Goal: Task Accomplishment & Management: Use online tool/utility

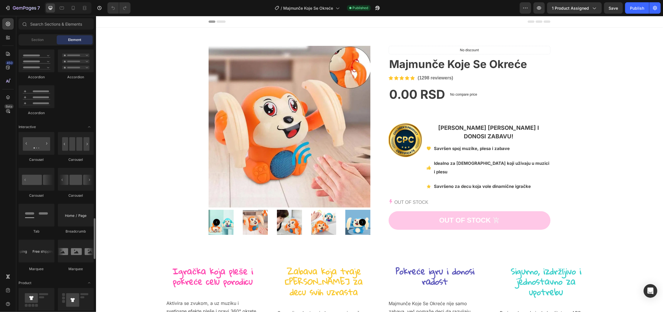
scroll to position [580, 0]
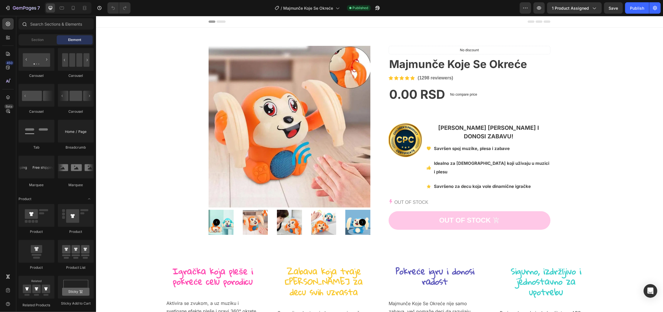
click at [45, 31] on div at bounding box center [56, 25] width 80 height 14
click at [48, 24] on input "text" at bounding box center [56, 23] width 75 height 11
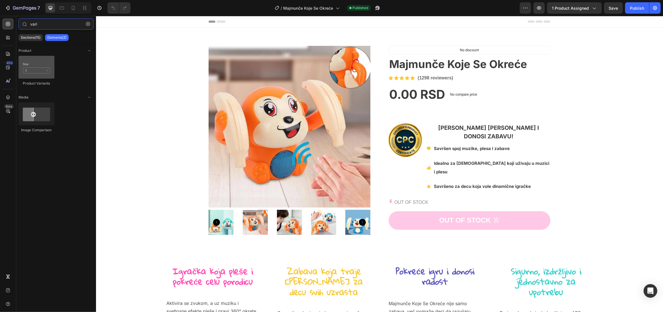
type input "vari"
click at [45, 69] on div at bounding box center [37, 67] width 36 height 23
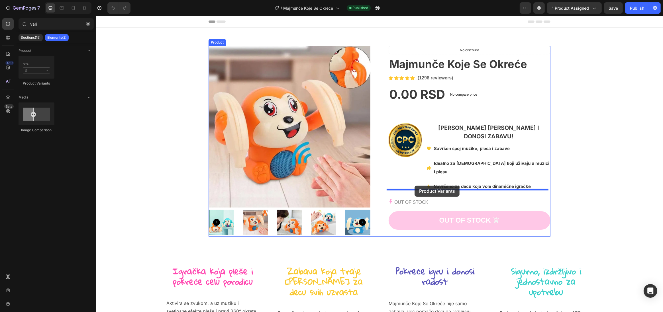
drag, startPoint x: 142, startPoint y: 80, endPoint x: 414, endPoint y: 186, distance: 292.2
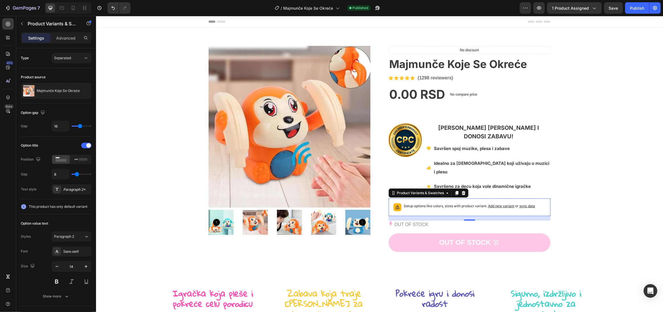
click at [529, 204] on span "sync data" at bounding box center [527, 206] width 16 height 4
click at [525, 204] on span "sync data" at bounding box center [527, 206] width 16 height 4
click at [573, 7] on span "1 product assigned" at bounding box center [570, 8] width 37 height 6
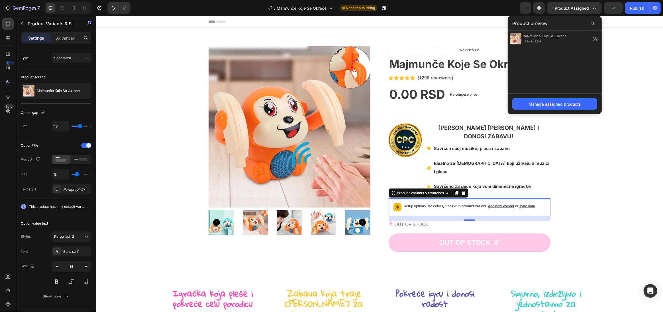
click at [526, 204] on span "sync data" at bounding box center [527, 206] width 16 height 4
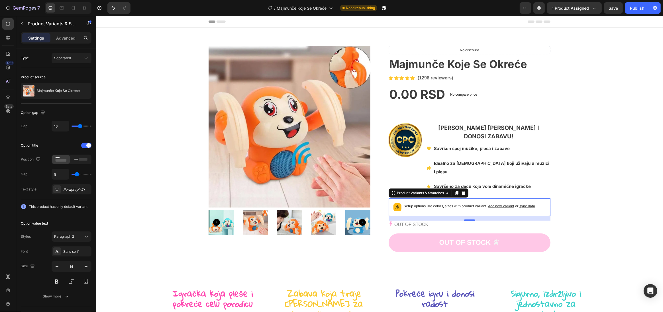
click at [526, 204] on span "sync data" at bounding box center [527, 206] width 16 height 4
click at [84, 92] on icon "button" at bounding box center [86, 91] width 5 height 5
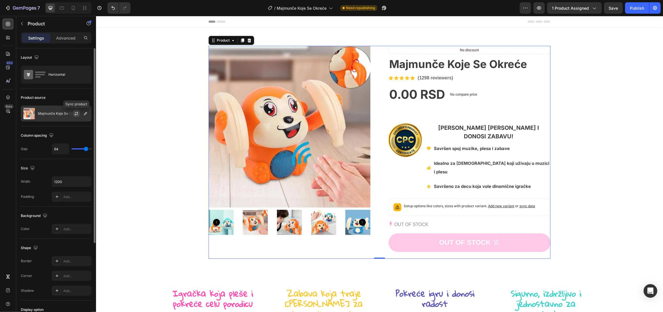
click at [76, 115] on icon "button" at bounding box center [76, 113] width 5 height 5
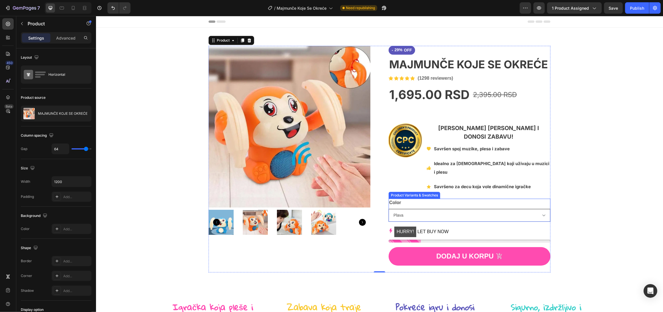
click at [470, 212] on select "Plava Narandžasta" at bounding box center [470, 215] width 162 height 13
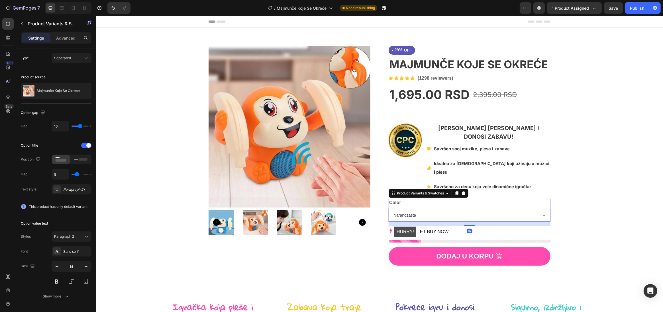
click at [389, 209] on select "Plava Narandžasta" at bounding box center [470, 215] width 162 height 13
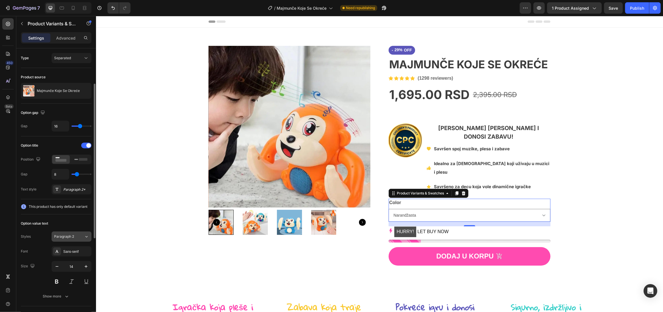
scroll to position [23, 0]
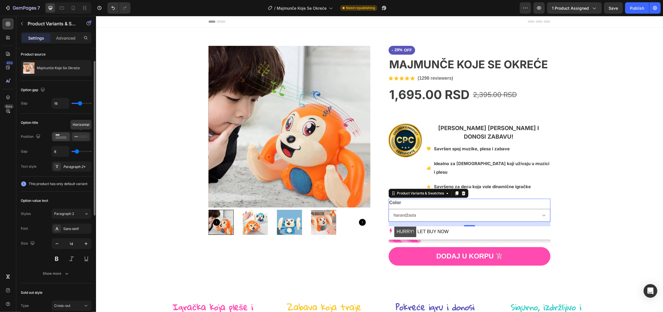
click at [80, 139] on icon at bounding box center [80, 137] width 13 height 6
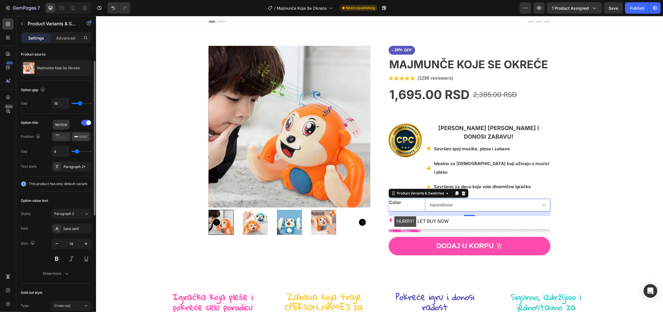
click at [56, 140] on div at bounding box center [61, 137] width 18 height 9
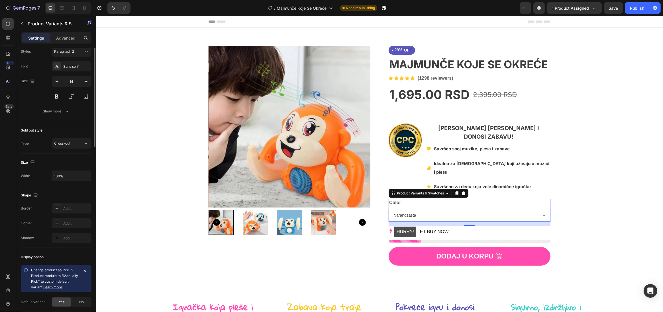
scroll to position [227, 0]
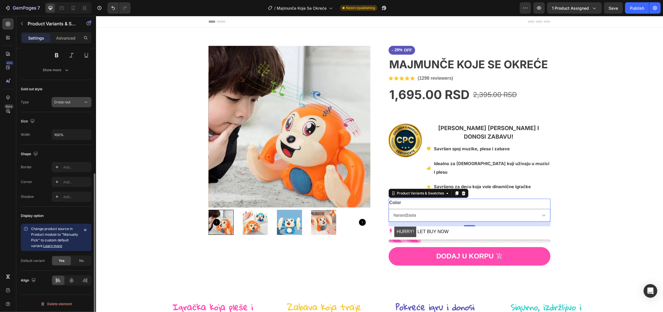
click at [76, 103] on div "Cross-out" at bounding box center [68, 102] width 29 height 5
click at [76, 127] on p "Unclickable" at bounding box center [70, 126] width 32 height 5
click at [431, 199] on div "Color Plava Narandžasta" at bounding box center [470, 210] width 162 height 23
click at [69, 104] on div "Unclickable" at bounding box center [71, 102] width 35 height 6
click at [70, 117] on p "None" at bounding box center [70, 115] width 32 height 5
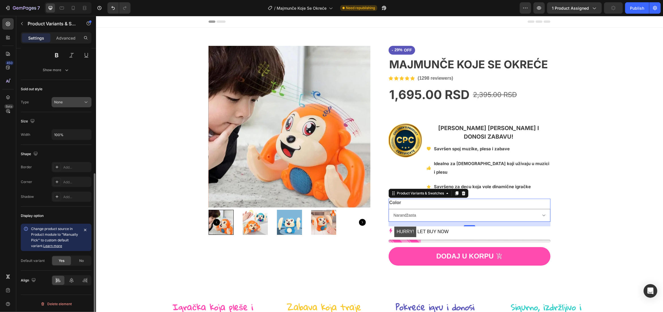
click at [68, 104] on div "None" at bounding box center [71, 102] width 35 height 6
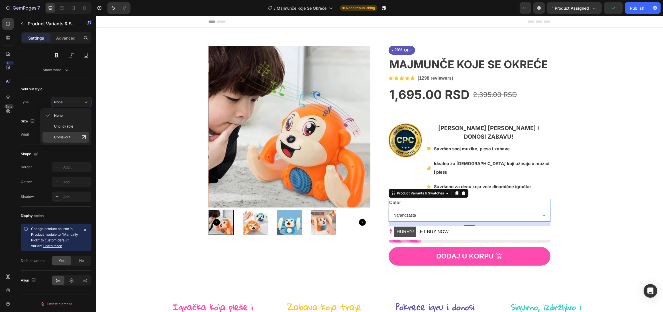
click at [72, 135] on p "Cross-out" at bounding box center [70, 138] width 32 height 6
click at [501, 199] on div "Color Plava Narandžasta" at bounding box center [470, 210] width 162 height 23
click at [540, 211] on select "Plava Narandžasta" at bounding box center [470, 215] width 162 height 13
click at [389, 209] on select "Plava Narandžasta" at bounding box center [470, 215] width 162 height 13
select select "Plava"
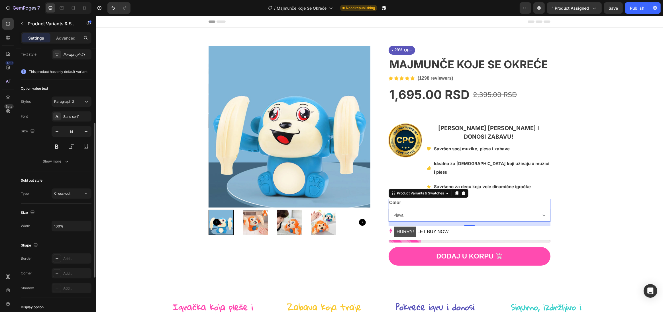
scroll to position [41, 0]
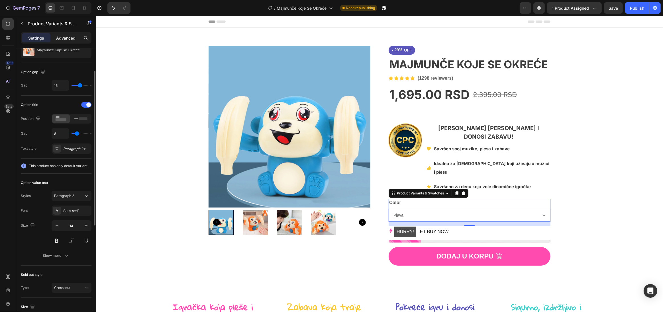
click at [69, 38] on p "Advanced" at bounding box center [65, 38] width 19 height 6
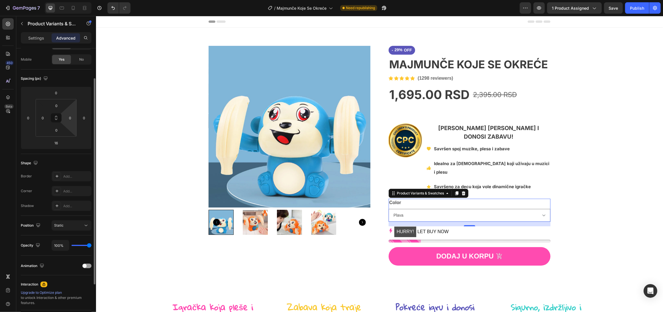
scroll to position [99, 0]
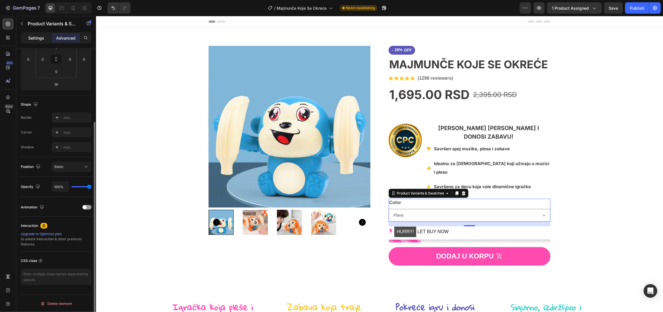
click at [36, 38] on p "Settings" at bounding box center [36, 38] width 16 height 6
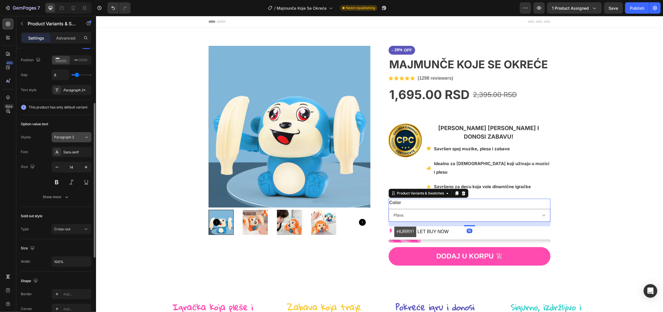
click at [81, 136] on div "Paragraph 2" at bounding box center [69, 137] width 30 height 5
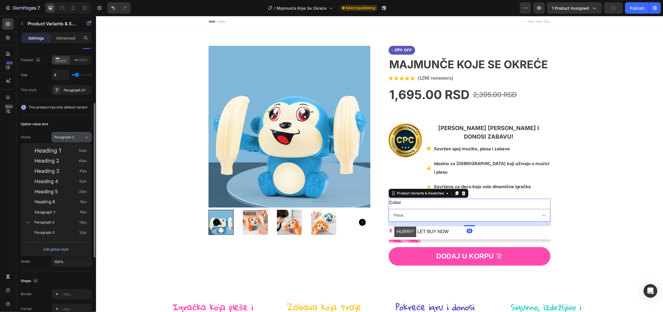
click at [81, 136] on div "Paragraph 2" at bounding box center [69, 137] width 30 height 5
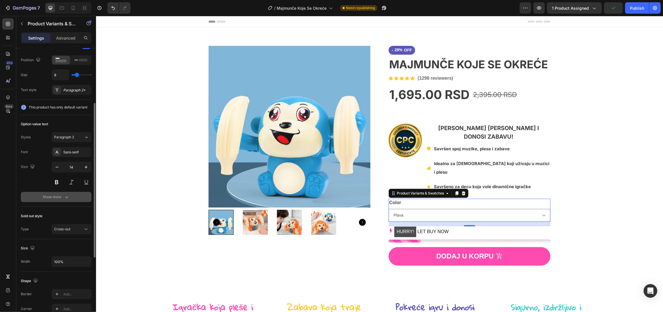
click at [81, 200] on button "Show more" at bounding box center [56, 197] width 71 height 10
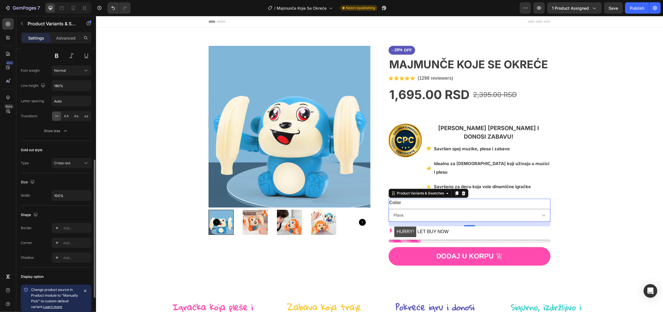
scroll to position [224, 0]
click at [77, 198] on input "100%" at bounding box center [71, 198] width 39 height 10
click at [80, 165] on div "Cross-out" at bounding box center [68, 165] width 29 height 5
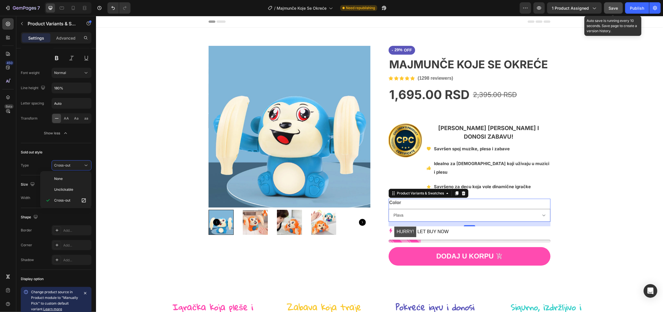
click at [613, 7] on span "Save" at bounding box center [613, 8] width 9 height 5
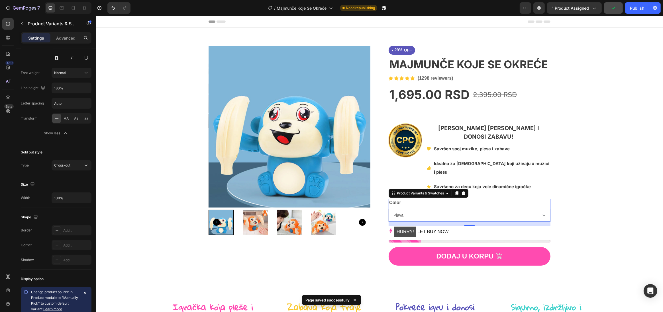
drag, startPoint x: 640, startPoint y: 11, endPoint x: 622, endPoint y: 9, distance: 18.7
click at [641, 11] on button "Publish" at bounding box center [637, 7] width 24 height 11
click at [241, 119] on img at bounding box center [289, 127] width 162 height 162
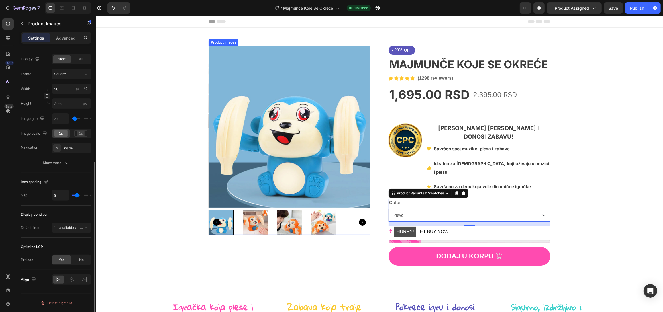
scroll to position [0, 0]
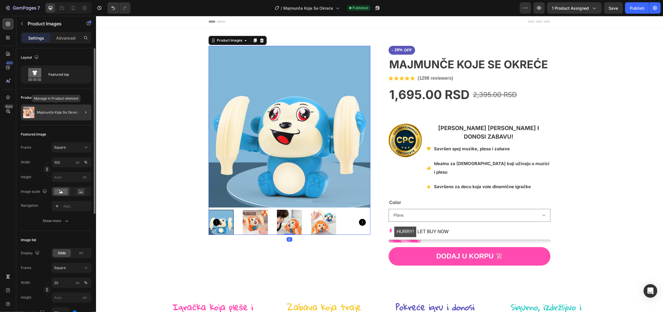
click at [73, 114] on p "Majmunče Koje Se Okreće" at bounding box center [58, 113] width 43 height 4
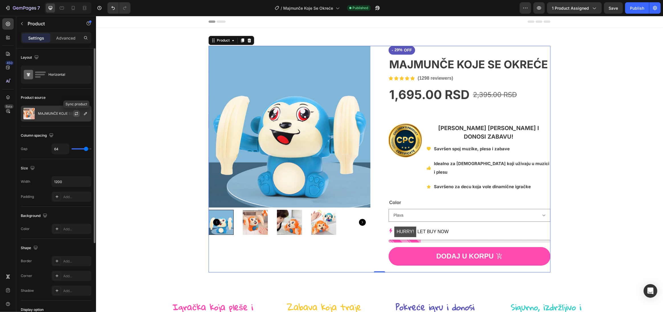
click at [74, 113] on icon "button" at bounding box center [76, 113] width 5 height 5
click at [463, 227] on div "HURRY! LET BUY NOW" at bounding box center [470, 232] width 162 height 11
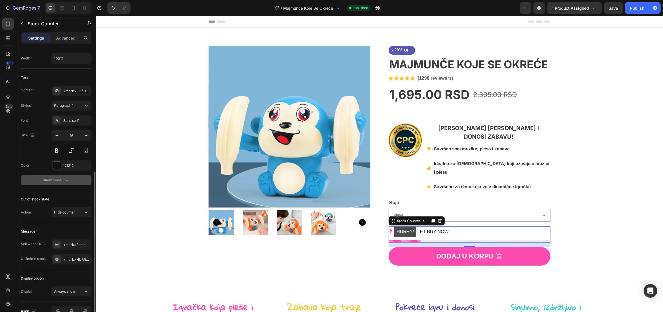
scroll to position [277, 0]
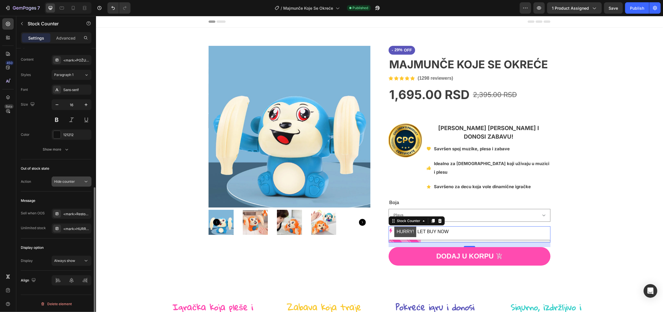
click at [86, 182] on icon at bounding box center [86, 182] width 6 height 6
click at [80, 180] on div "Hide counter" at bounding box center [68, 181] width 29 height 5
click at [70, 196] on span "Show message" at bounding box center [66, 194] width 25 height 5
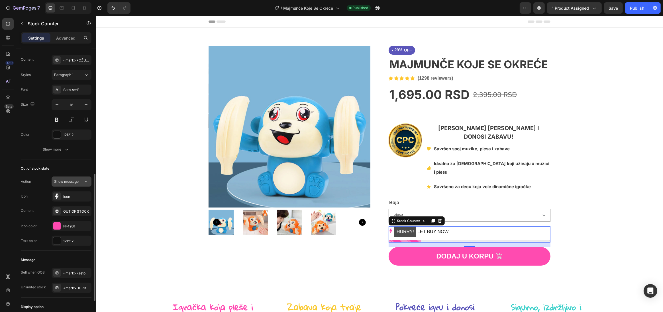
click at [77, 182] on span "Show message" at bounding box center [66, 182] width 25 height 4
drag, startPoint x: 71, startPoint y: 203, endPoint x: 75, endPoint y: 208, distance: 6.5
click at [71, 203] on span "Hide counter" at bounding box center [64, 205] width 21 height 5
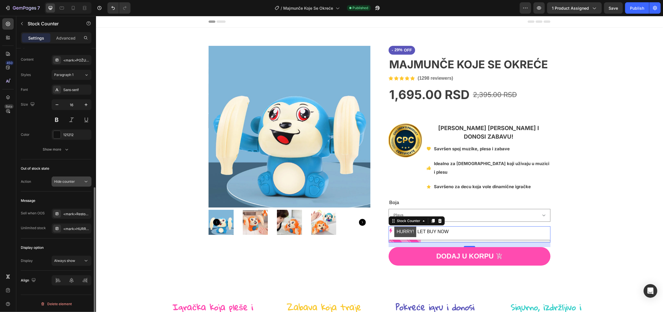
click at [79, 181] on div "Hide counter" at bounding box center [68, 181] width 29 height 5
click at [77, 180] on div "Hide counter" at bounding box center [68, 181] width 29 height 5
click at [72, 216] on div "<mark>Restock soon!</mark> PREORDER NOW" at bounding box center [76, 214] width 27 height 5
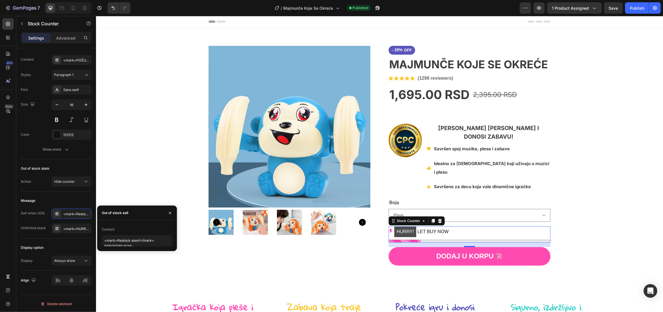
click at [128, 214] on div "Out of stock sell" at bounding box center [115, 213] width 27 height 5
click at [136, 215] on div "Out of stock sell" at bounding box center [137, 213] width 80 height 15
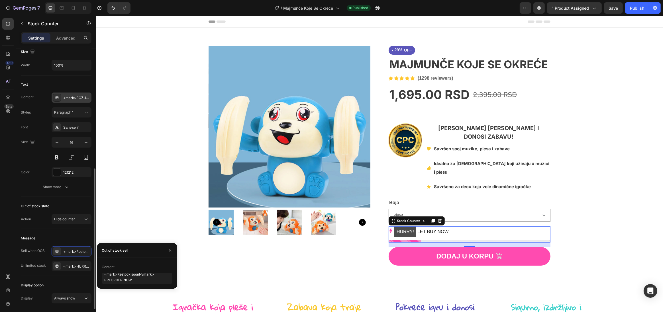
click at [76, 97] on div "<mark>POŽURI!</mark> SAMO %number% NA STANJU" at bounding box center [76, 97] width 27 height 5
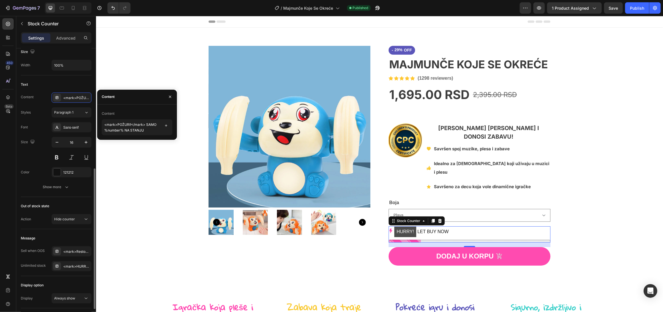
click at [72, 78] on div "Text Content <mark>POŽURI!</mark> SAMO %number% NA STANJU Styles Paragraph 1 Fo…" at bounding box center [56, 137] width 71 height 122
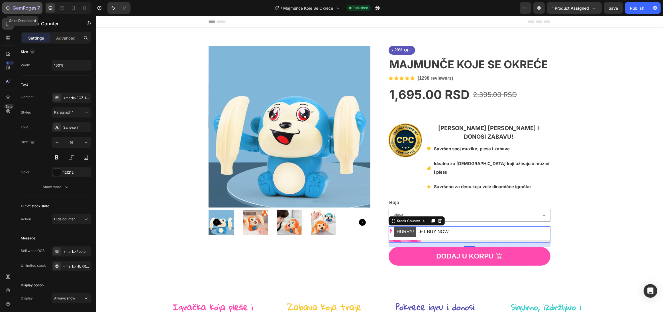
click at [22, 5] on div "7" at bounding box center [26, 8] width 27 height 7
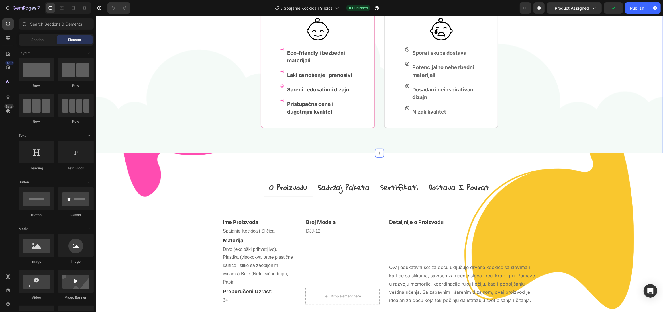
click at [186, 119] on div "Zašto izabrati Happy Kidz igračke? Heading Happy Kidz Text block Row Image Imag…" at bounding box center [379, 40] width 549 height 175
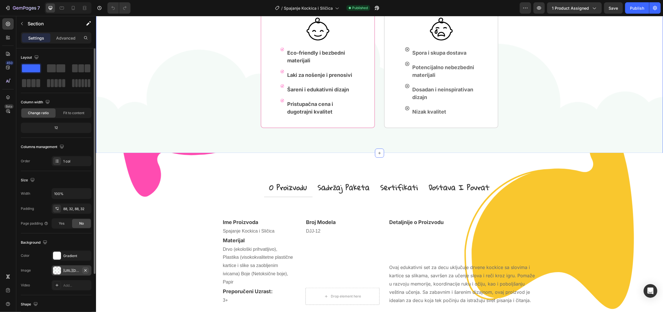
click at [88, 270] on button "button" at bounding box center [85, 270] width 7 height 7
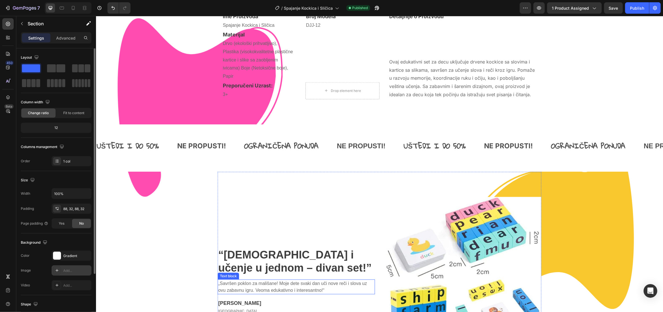
scroll to position [478, 0]
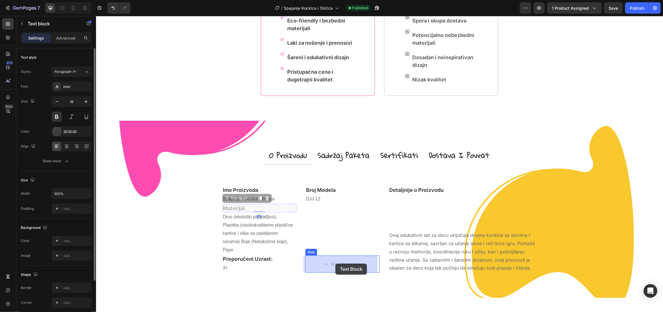
drag, startPoint x: 288, startPoint y: 228, endPoint x: 335, endPoint y: 264, distance: 59.1
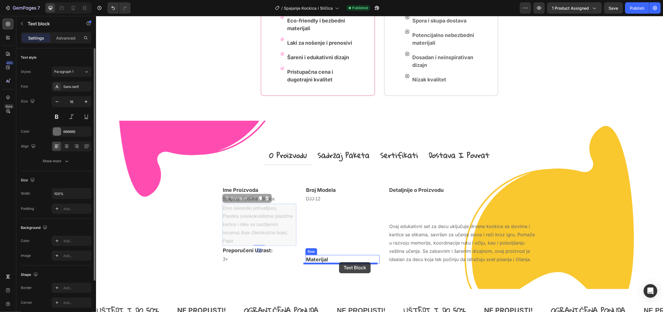
drag, startPoint x: 247, startPoint y: 214, endPoint x: 339, endPoint y: 263, distance: 104.2
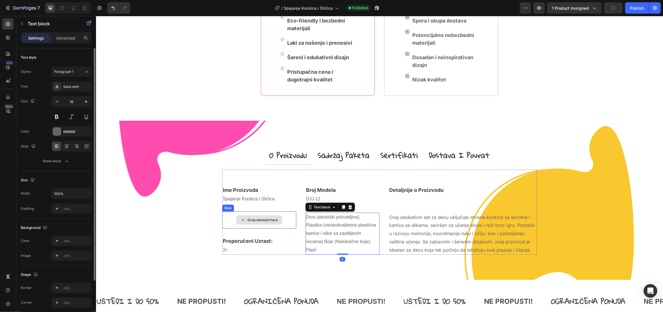
click at [293, 222] on div "Drop element here" at bounding box center [259, 220] width 74 height 17
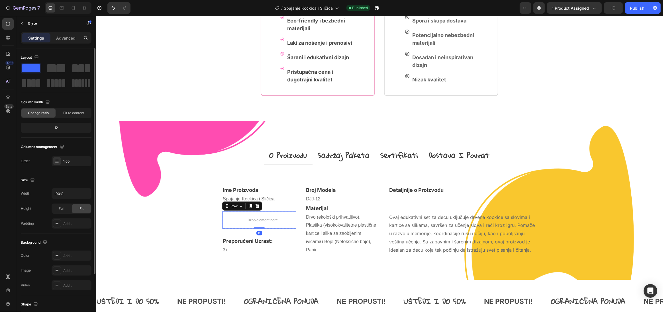
click at [257, 206] on div at bounding box center [257, 206] width 7 height 7
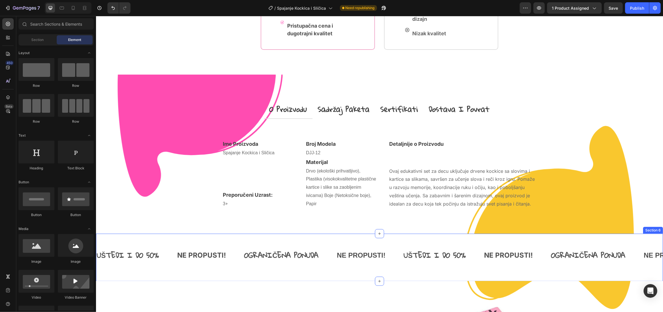
scroll to position [774, 0]
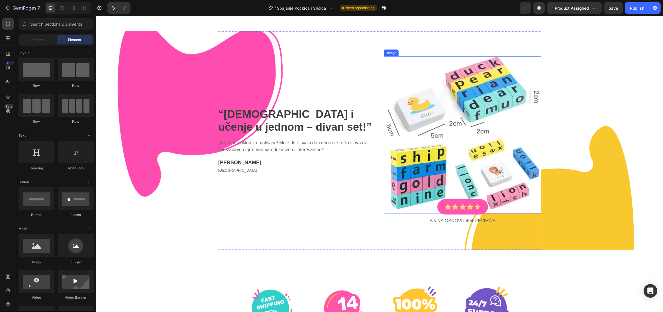
click at [470, 141] on img at bounding box center [462, 134] width 157 height 157
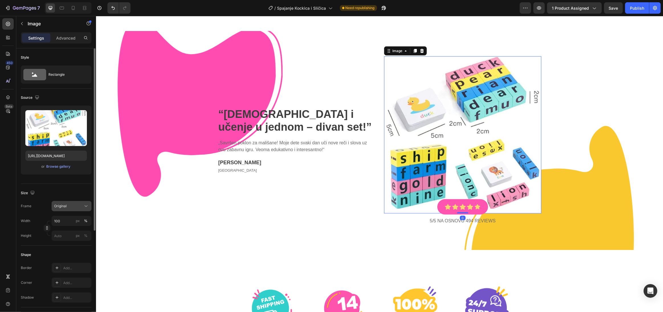
click at [83, 208] on icon at bounding box center [86, 207] width 6 height 6
click at [72, 73] on div "Rectangle" at bounding box center [65, 74] width 35 height 13
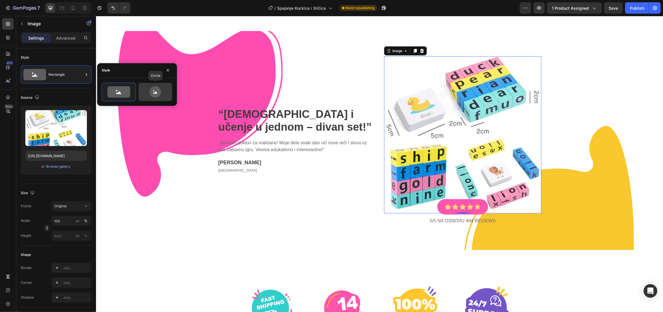
click at [160, 92] on icon at bounding box center [155, 91] width 11 height 11
type input "80"
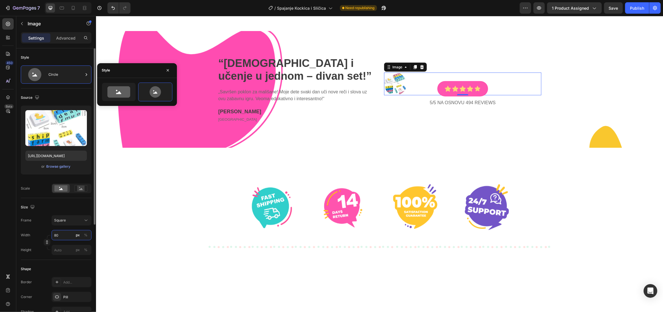
click at [64, 234] on input "80" at bounding box center [72, 235] width 40 height 10
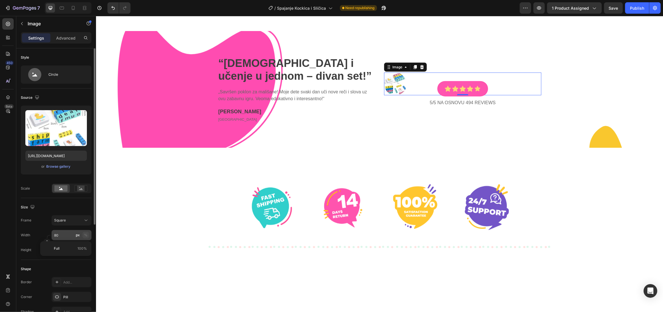
click at [84, 235] on div "%" at bounding box center [85, 235] width 3 height 5
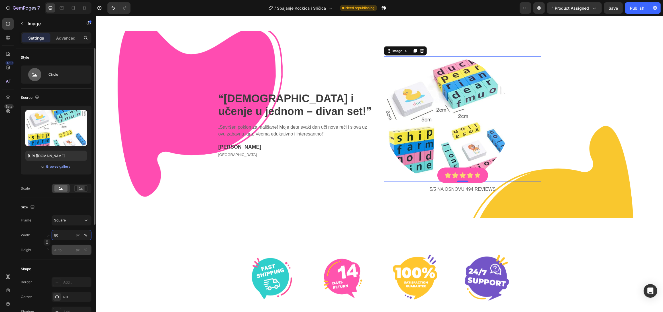
scroll to position [12, 0]
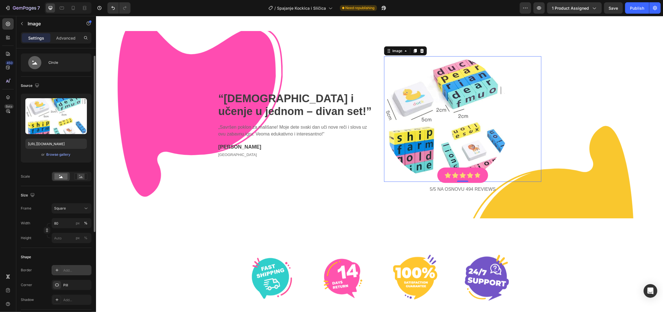
click at [81, 273] on div "Add..." at bounding box center [76, 270] width 27 height 5
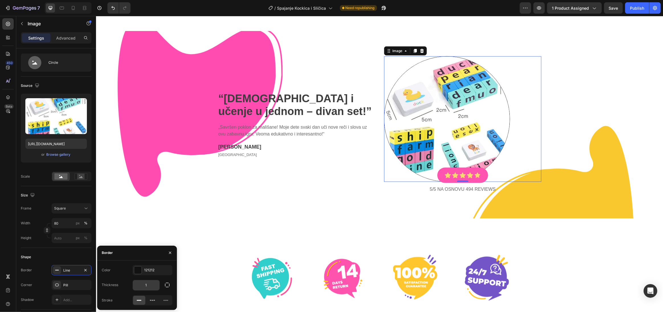
click at [151, 285] on input "1" at bounding box center [146, 286] width 27 height 10
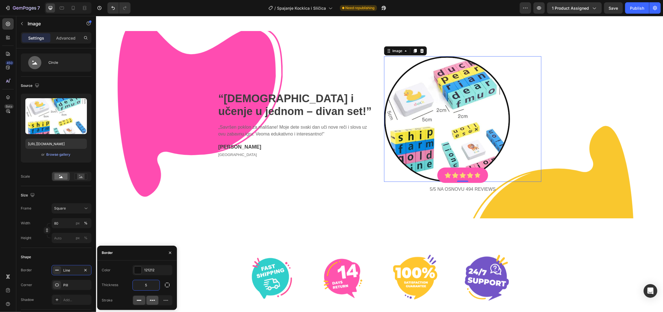
type input "5"
click at [154, 301] on icon at bounding box center [153, 301] width 6 height 6
click at [154, 273] on div "121212" at bounding box center [152, 270] width 17 height 5
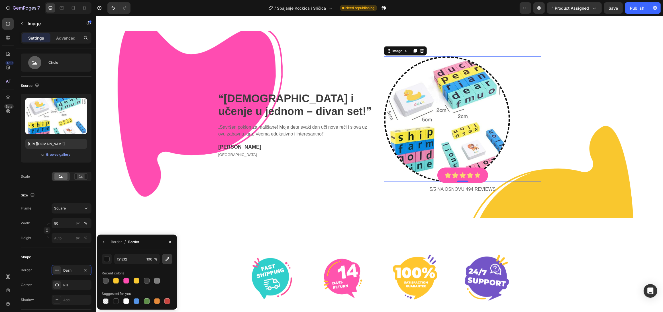
click at [166, 260] on icon "button" at bounding box center [168, 260] width 4 height 4
type input "FAC82E"
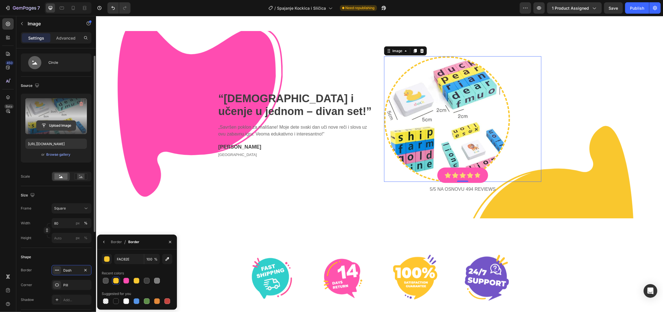
click at [58, 125] on input "file" at bounding box center [55, 126] width 39 height 10
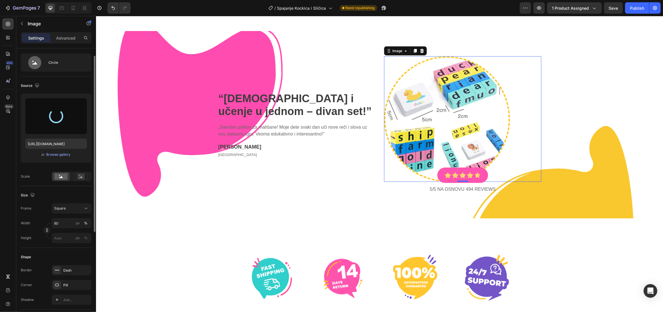
type input "https://cdn.shopify.com/s/files/1/0733/3612/7768/files/gempages_560615073286980…"
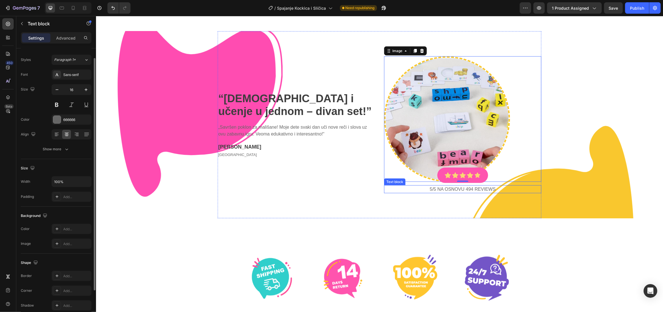
click at [470, 190] on p "5/5 NA OSNOVU 494 reviews" at bounding box center [463, 189] width 156 height 7
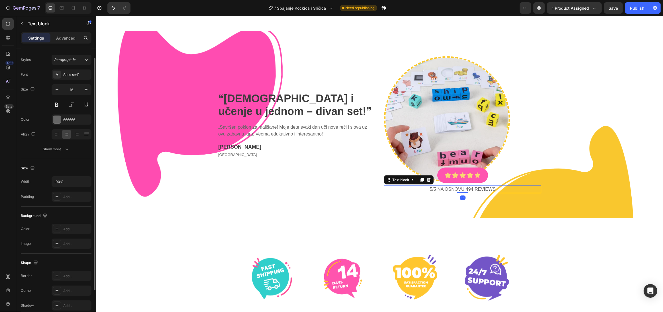
scroll to position [0, 0]
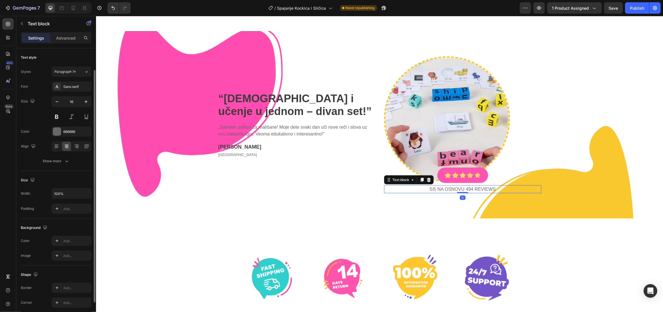
click at [470, 190] on p "5/5 NA OSNOVU 494 reviews" at bounding box center [463, 189] width 156 height 7
click at [448, 260] on div "Image Image Image Image Row" at bounding box center [379, 278] width 342 height 46
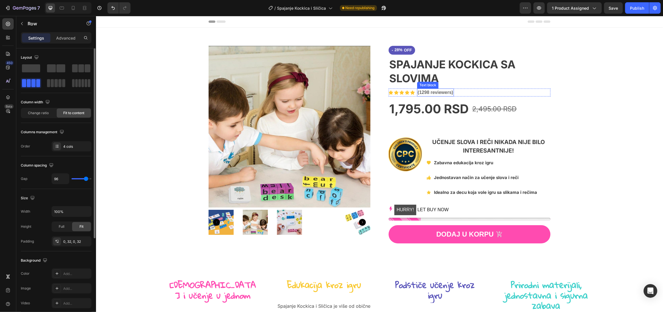
click at [427, 92] on p "(1298 reviewers)" at bounding box center [436, 92] width 36 height 7
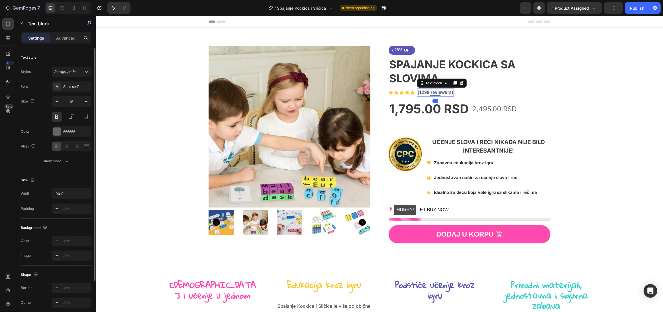
click at [424, 92] on p "(1298 reviewers)" at bounding box center [436, 92] width 36 height 7
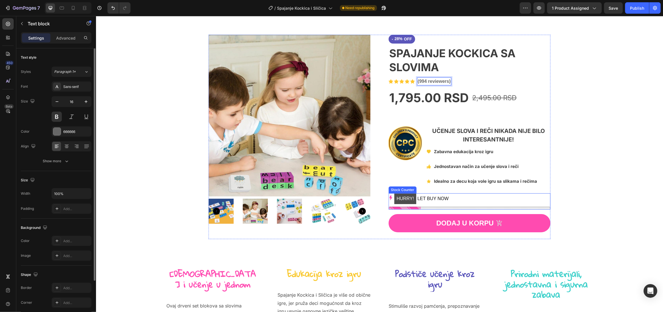
scroll to position [109, 0]
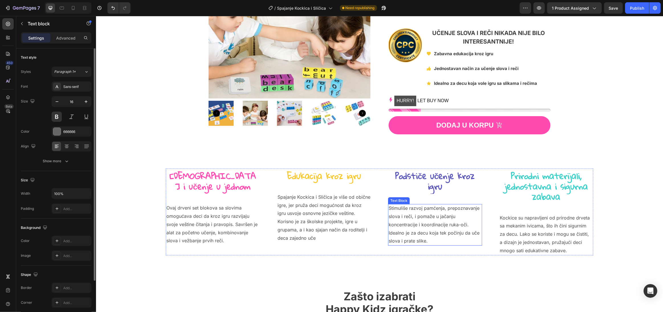
click at [445, 211] on p "Stimuliše razvoj pamćenja, prepoznavanje slova i reči, i pomaže u jačanju konce…" at bounding box center [435, 224] width 93 height 41
click at [72, 9] on icon at bounding box center [73, 8] width 3 height 4
type input "14"
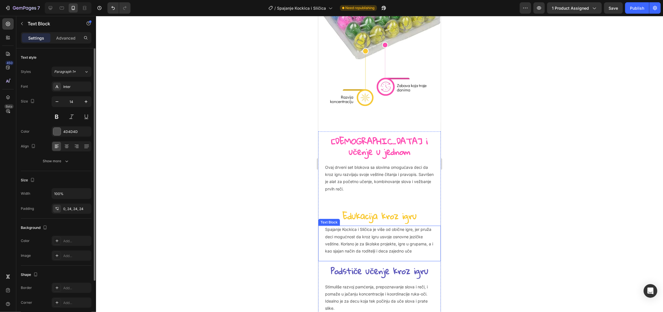
scroll to position [495, 0]
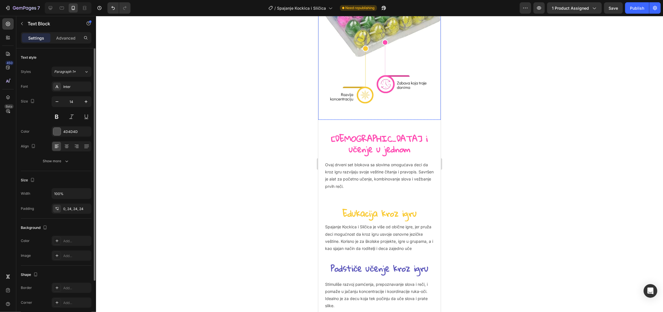
click at [405, 99] on img at bounding box center [379, 11] width 123 height 218
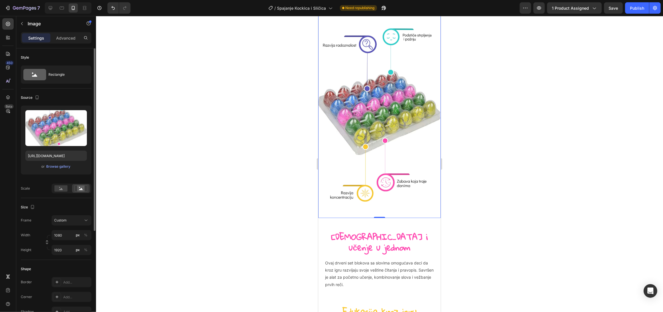
scroll to position [171, 0]
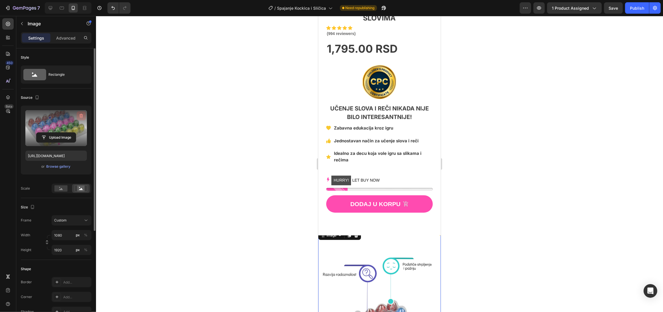
click at [81, 115] on icon "button" at bounding box center [81, 116] width 6 height 6
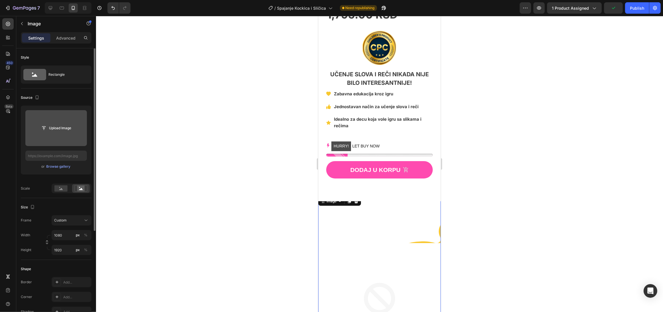
scroll to position [308, 0]
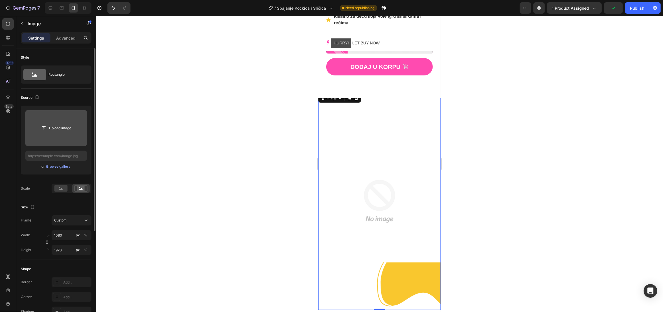
click at [413, 178] on img at bounding box center [379, 202] width 123 height 218
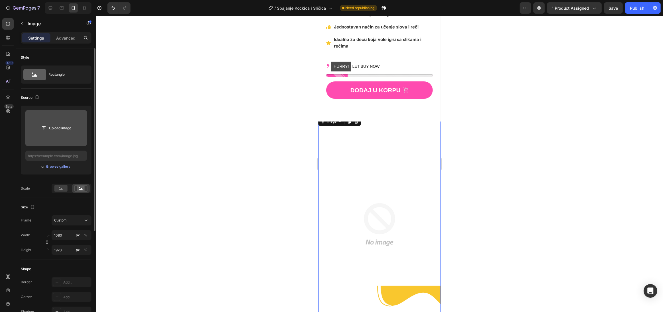
scroll to position [237, 0]
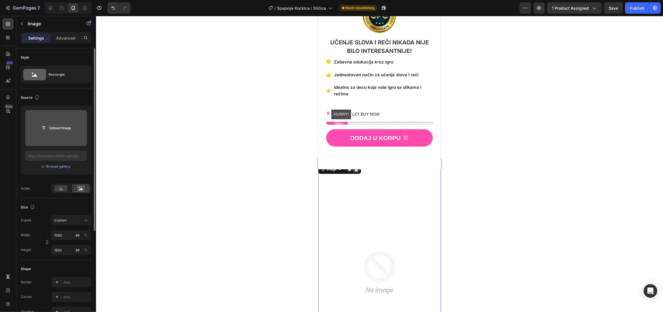
click at [357, 168] on icon at bounding box center [356, 170] width 4 height 4
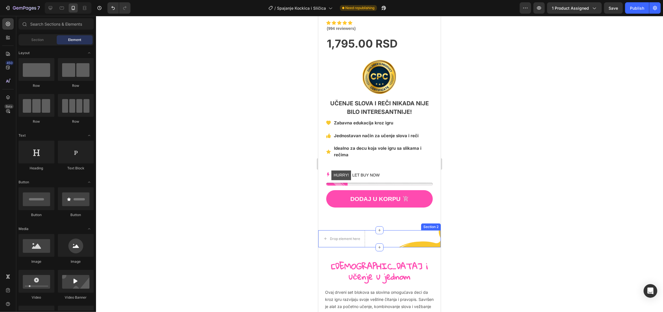
scroll to position [177, 0]
click at [385, 232] on div "Drop element here Hero Banner Section 2" at bounding box center [379, 238] width 123 height 17
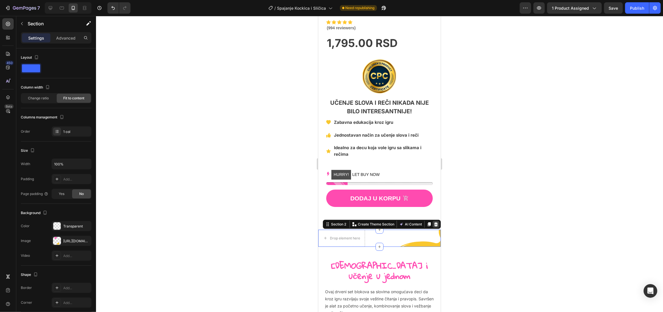
click at [434, 222] on icon at bounding box center [436, 224] width 5 height 5
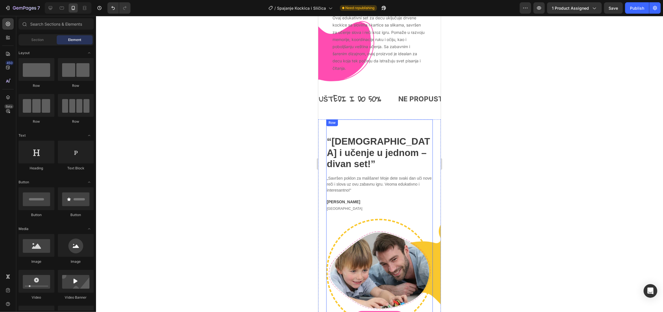
scroll to position [1217, 0]
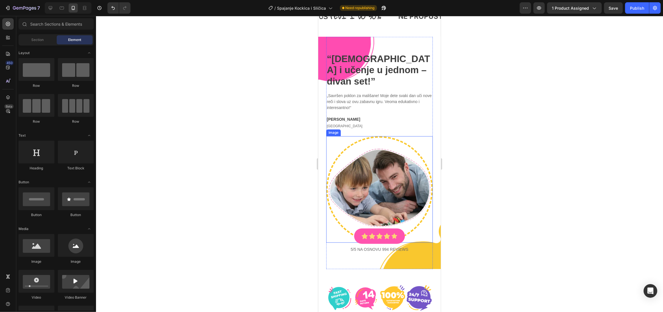
click at [382, 145] on img at bounding box center [379, 190] width 107 height 107
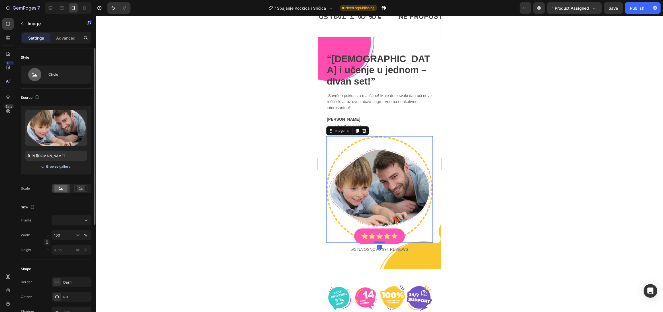
click at [62, 169] on button "Browse gallery" at bounding box center [58, 167] width 25 height 6
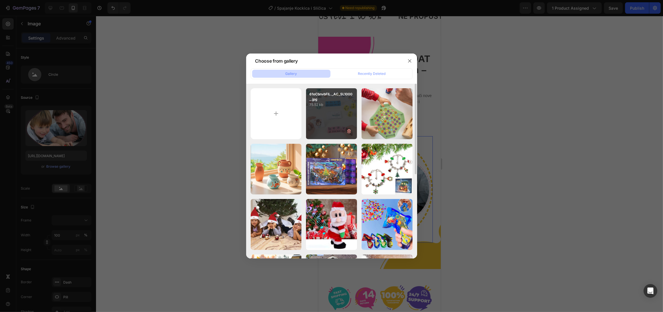
click at [330, 118] on div "61oCbnvbFlL._AC_SL1000_.jpg 75.52 kb" at bounding box center [331, 113] width 51 height 51
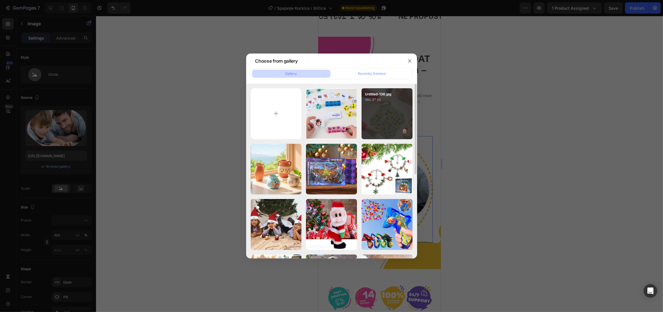
type input "https://cdn.shopify.com/s/files/1/0733/3612/7768/files/gempages_560615073286980…"
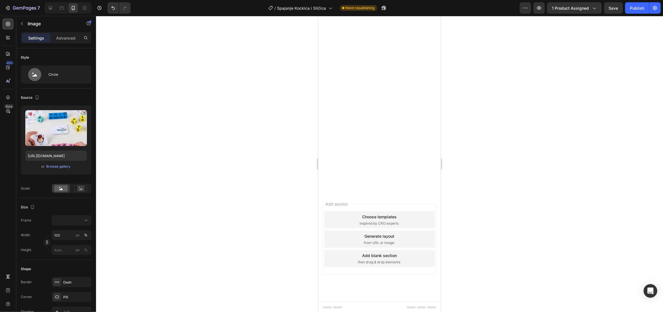
scroll to position [0, 0]
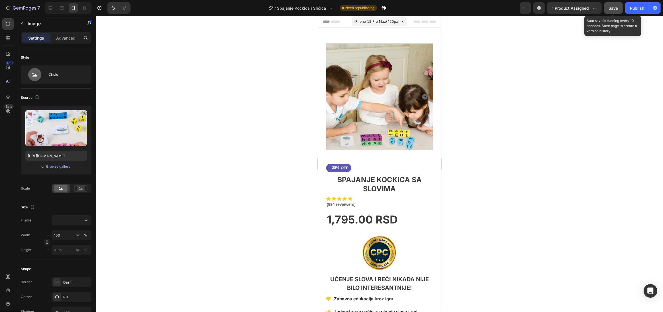
click at [613, 9] on span "Save" at bounding box center [613, 8] width 9 height 5
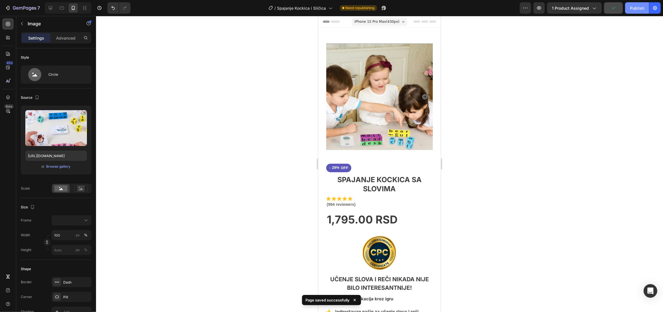
click at [637, 10] on div "Publish" at bounding box center [637, 8] width 14 height 6
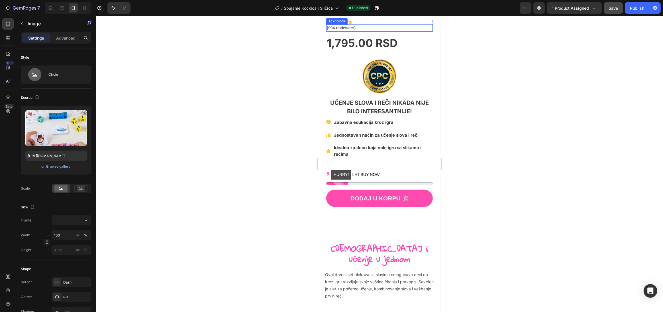
scroll to position [177, 0]
click at [13, 8] on icon "button" at bounding box center [14, 7] width 3 height 3
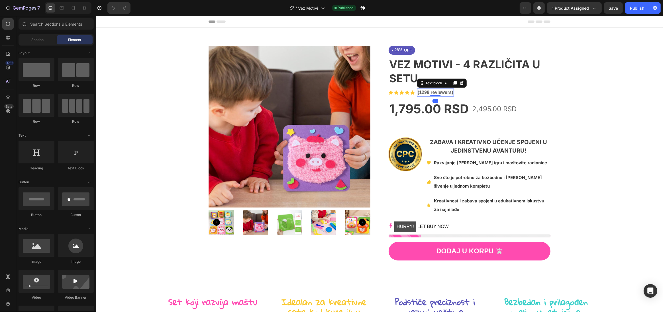
drag, startPoint x: 96, startPoint y: 16, endPoint x: 424, endPoint y: 92, distance: 337.2
click at [424, 92] on p "(1298 reviewers)" at bounding box center [436, 92] width 36 height 7
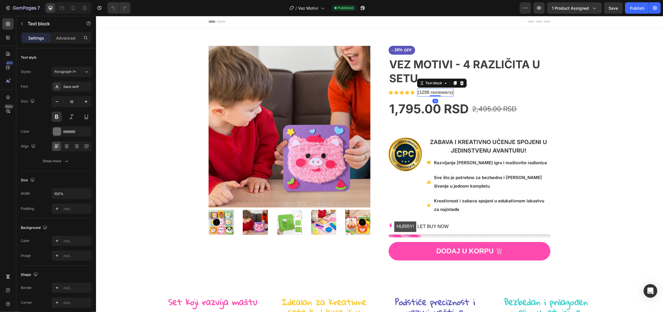
click at [424, 92] on p "(1298 reviewers)" at bounding box center [436, 92] width 36 height 7
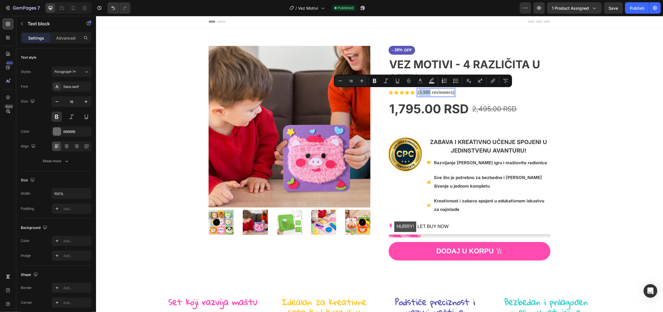
drag, startPoint x: 418, startPoint y: 92, endPoint x: 428, endPoint y: 94, distance: 10.9
click at [428, 94] on p "(3,985 reviewers)" at bounding box center [436, 92] width 37 height 7
copy p "3,985"
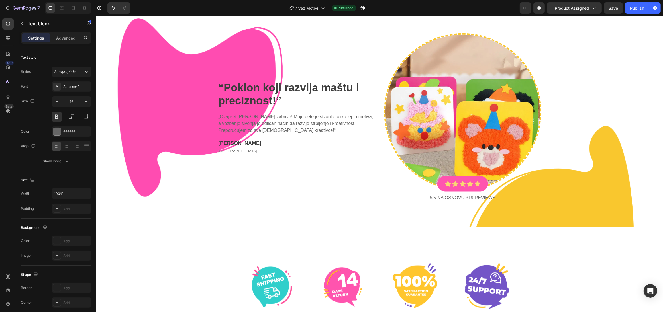
scroll to position [796, 0]
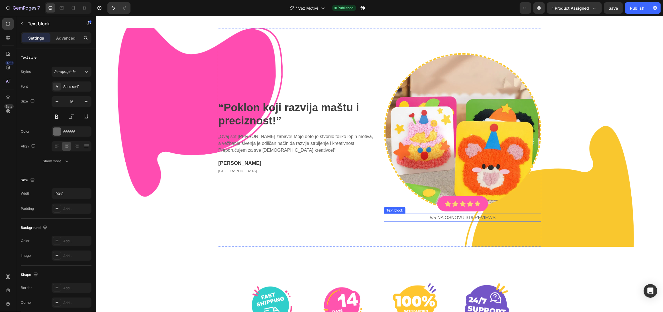
click at [439, 218] on p "5/5 NA OSNOVU 319 reviews" at bounding box center [463, 218] width 156 height 7
click at [469, 219] on p "5/5 NA OSNOVU 319 reviews" at bounding box center [463, 218] width 156 height 7
click at [74, 8] on icon at bounding box center [73, 8] width 6 height 6
type input "14"
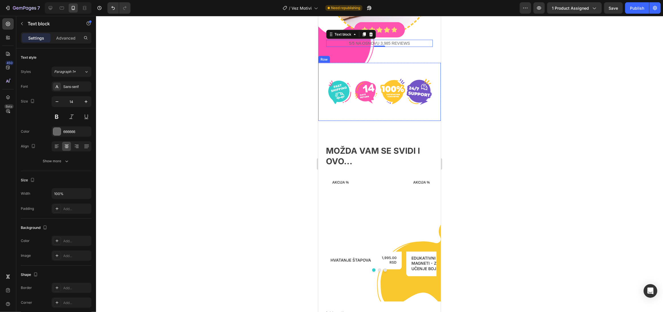
scroll to position [801, 0]
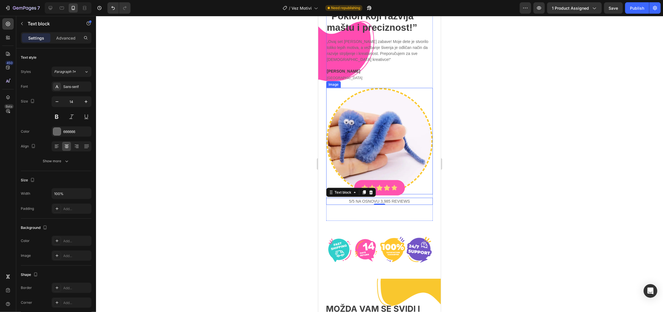
click at [379, 134] on img at bounding box center [379, 141] width 107 height 107
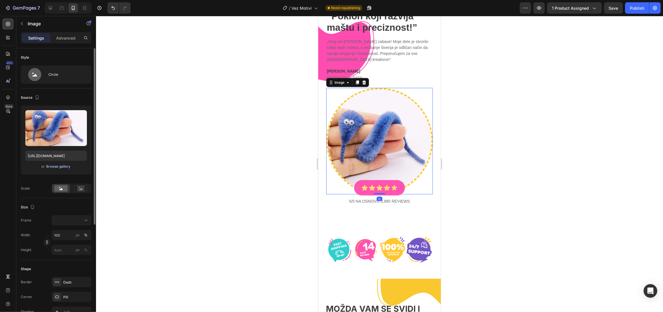
click at [60, 168] on div "Browse gallery" at bounding box center [58, 166] width 24 height 5
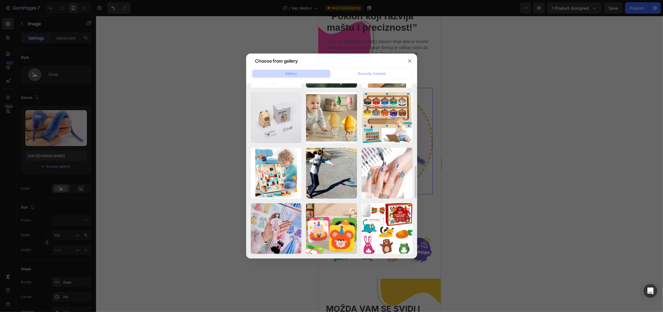
scroll to position [485, 0]
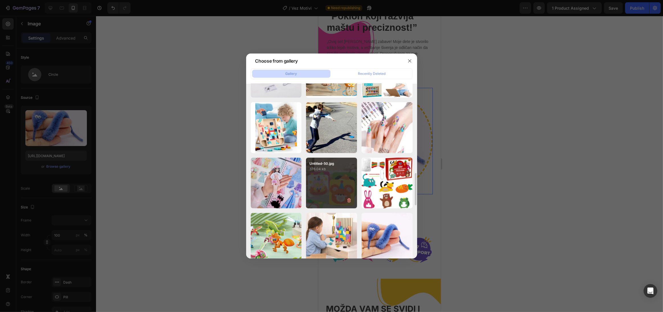
click at [342, 178] on div "Untitled-50.jpg 376.04 kb" at bounding box center [331, 183] width 51 height 51
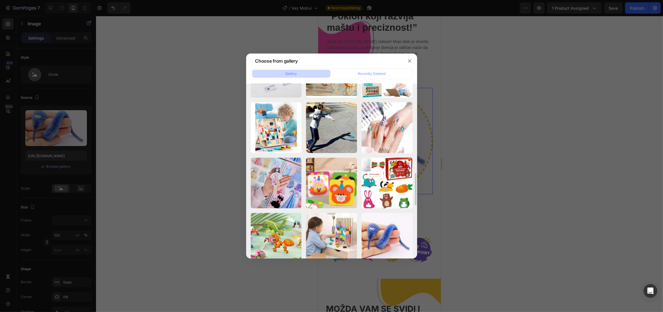
type input "[URL][DOMAIN_NAME]"
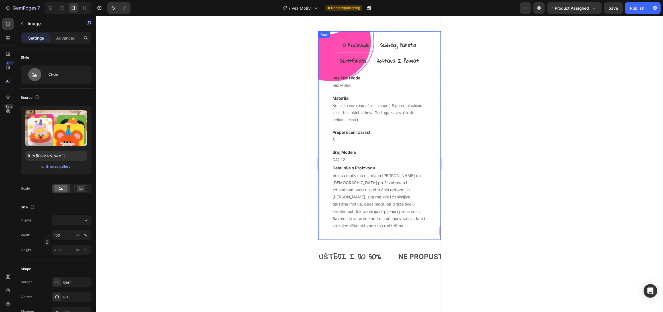
scroll to position [622, 0]
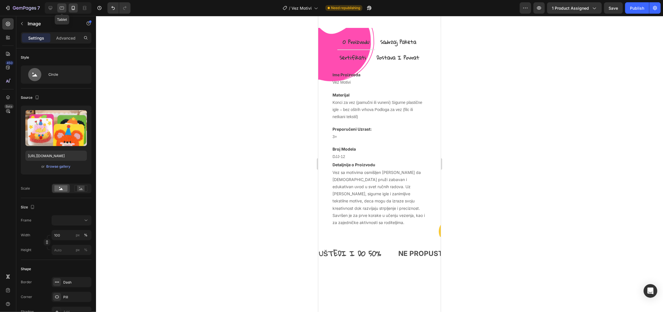
click at [63, 7] on icon at bounding box center [62, 8] width 6 height 6
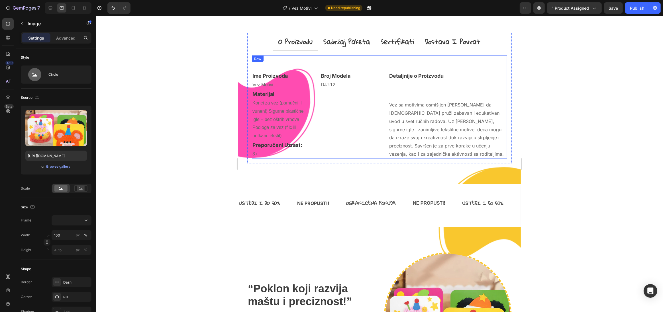
scroll to position [573, 0]
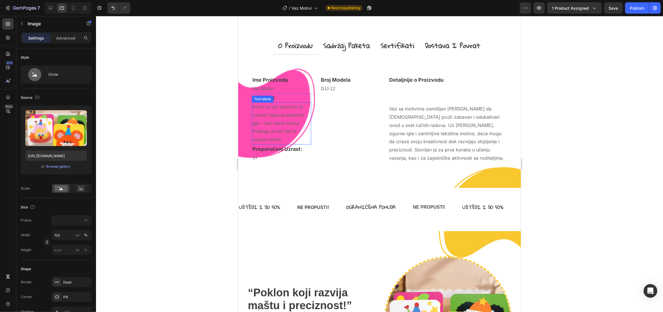
click at [280, 126] on p "Konci za vez (pamučni ili vuneni) Sigurne plastične igle – bez oštrih vrhova Po…" at bounding box center [281, 123] width 58 height 41
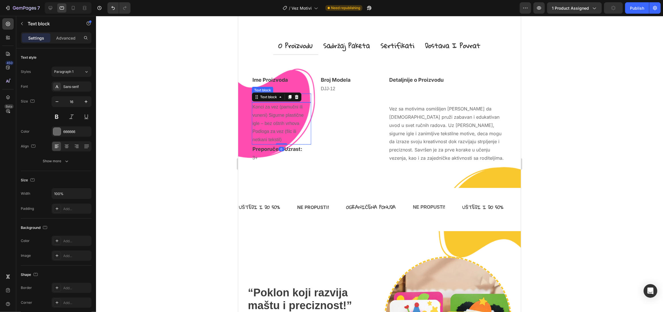
click at [308, 97] on p "Materijal" at bounding box center [281, 98] width 58 height 8
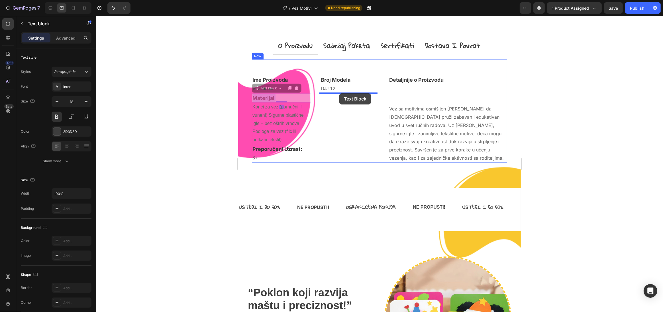
drag, startPoint x: 299, startPoint y: 98, endPoint x: 340, endPoint y: 95, distance: 41.1
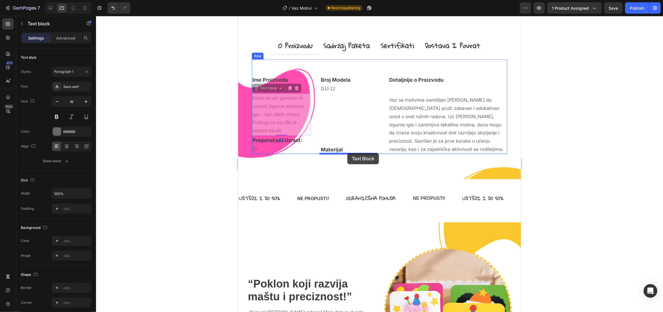
drag, startPoint x: 296, startPoint y: 110, endPoint x: 347, endPoint y: 153, distance: 67.2
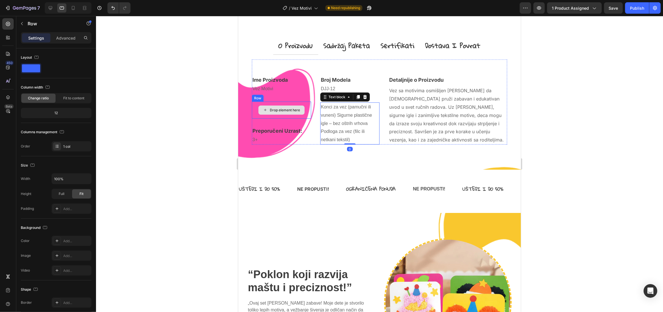
click at [305, 103] on div "Drop element here" at bounding box center [281, 110] width 59 height 17
click at [286, 95] on icon at bounding box center [287, 96] width 4 height 4
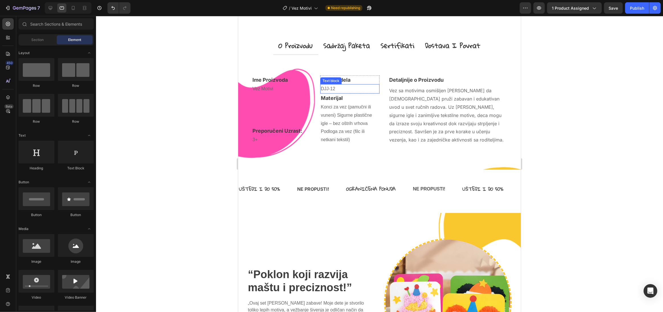
click at [350, 87] on p "DJJ-12" at bounding box center [350, 89] width 58 height 8
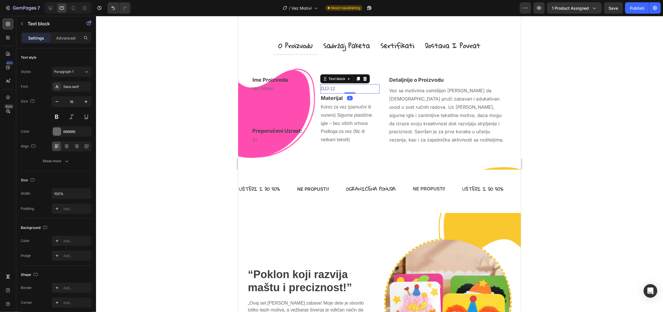
drag, startPoint x: 350, startPoint y: 92, endPoint x: 353, endPoint y: 87, distance: 5.4
click at [353, 87] on div "DJJ-12 Text block 0" at bounding box center [349, 88] width 59 height 9
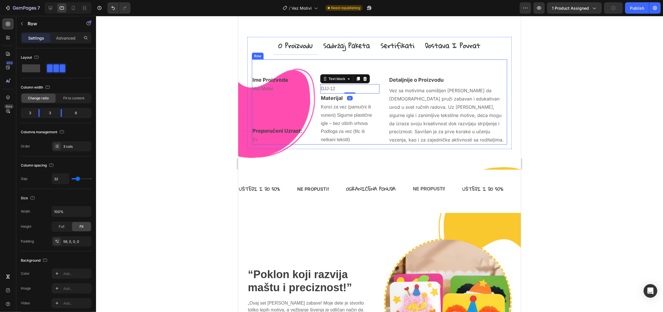
click at [267, 106] on div "Ime Proizvoda Text block Vez Motivi Text block Row Preporučeni Uzrast: Text blo…" at bounding box center [281, 110] width 59 height 69
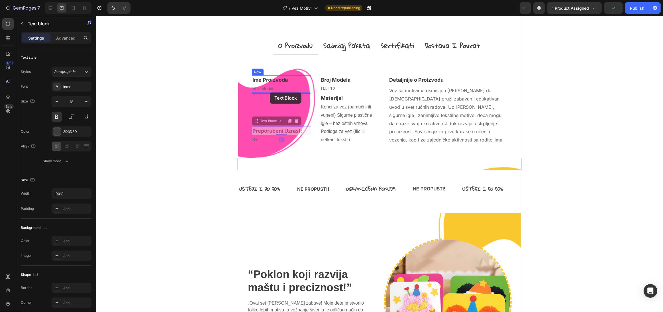
drag, startPoint x: 272, startPoint y: 130, endPoint x: 270, endPoint y: 93, distance: 36.8
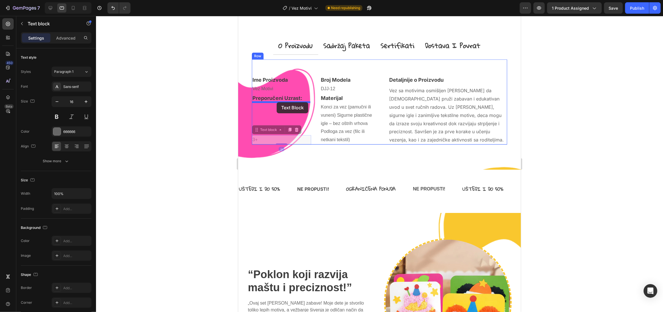
drag, startPoint x: 253, startPoint y: 141, endPoint x: 277, endPoint y: 102, distance: 45.5
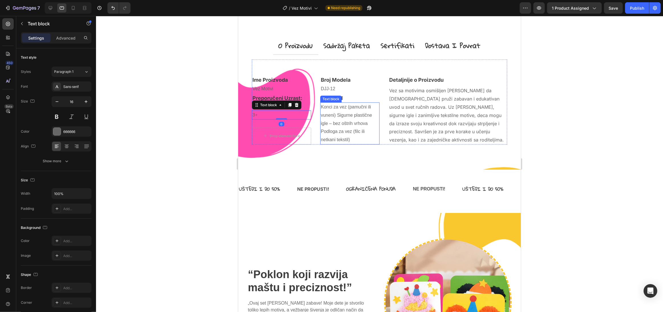
click at [351, 123] on p "Konci za vez (pamučni ili vuneni) Sigurne plastične igle – bez oštrih vrhova Po…" at bounding box center [350, 123] width 58 height 41
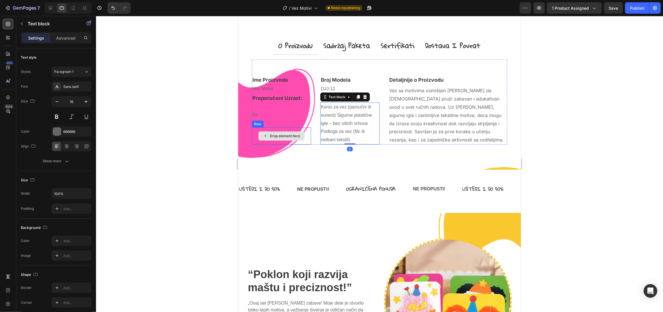
click at [307, 130] on div "Drop element here" at bounding box center [281, 136] width 59 height 17
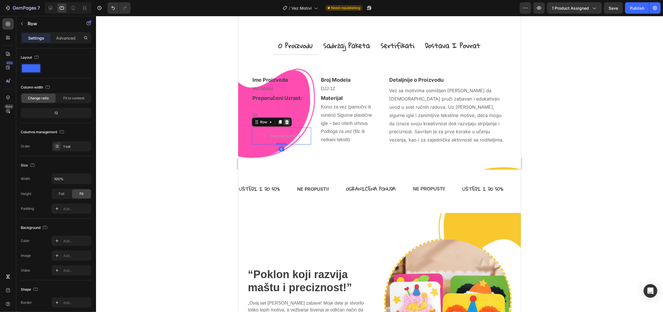
click at [285, 121] on icon at bounding box center [287, 122] width 4 height 4
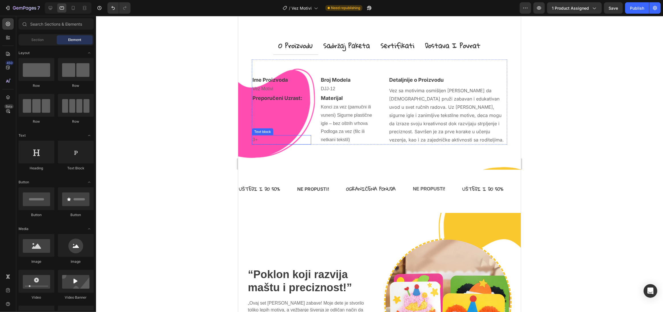
click at [258, 140] on p "3+" at bounding box center [281, 140] width 58 height 8
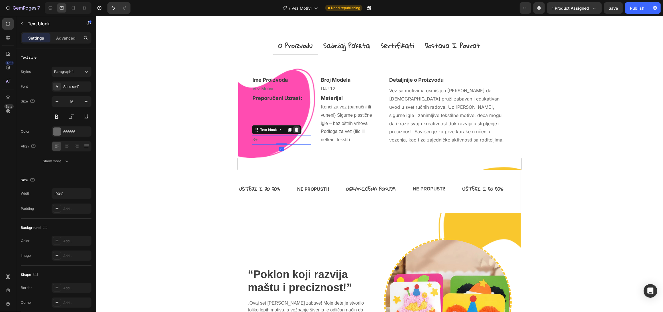
click at [295, 130] on icon at bounding box center [296, 130] width 5 height 5
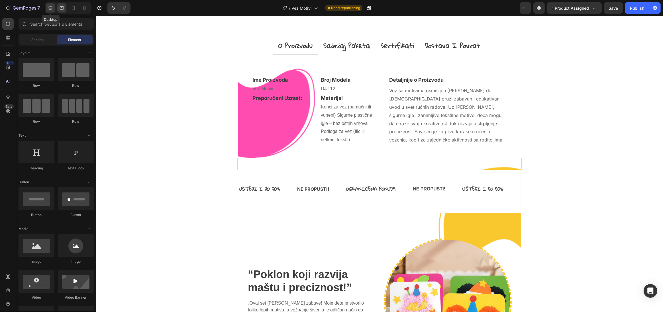
click at [51, 9] on icon at bounding box center [51, 8] width 4 height 4
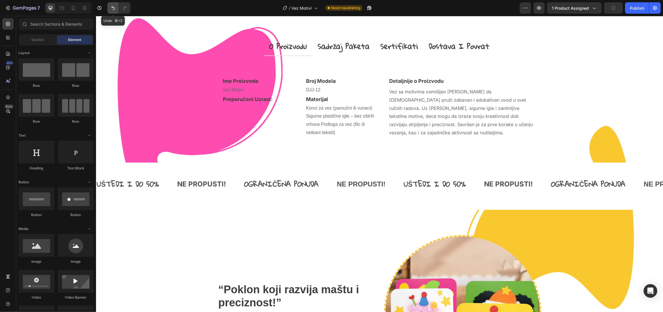
click at [111, 9] on icon "Undo/Redo" at bounding box center [113, 8] width 6 height 6
click at [225, 131] on p "3+" at bounding box center [259, 133] width 73 height 8
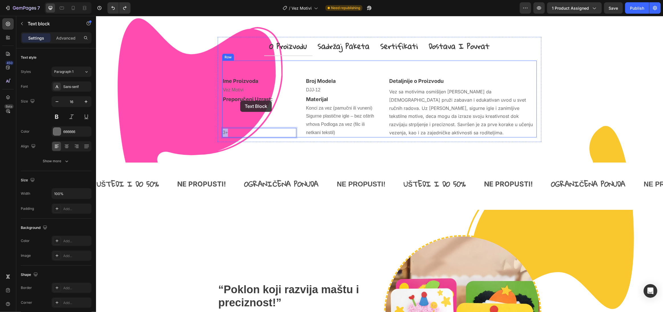
scroll to position [556, 0]
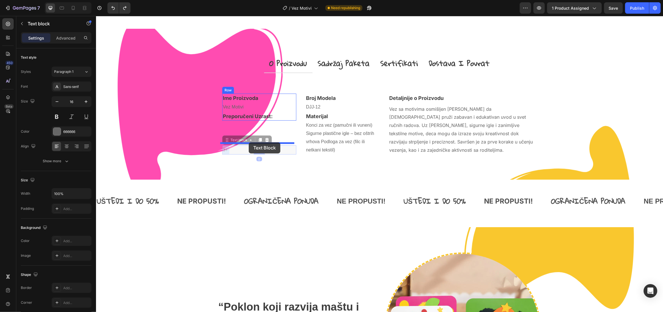
drag, startPoint x: 244, startPoint y: 130, endPoint x: 249, endPoint y: 143, distance: 13.1
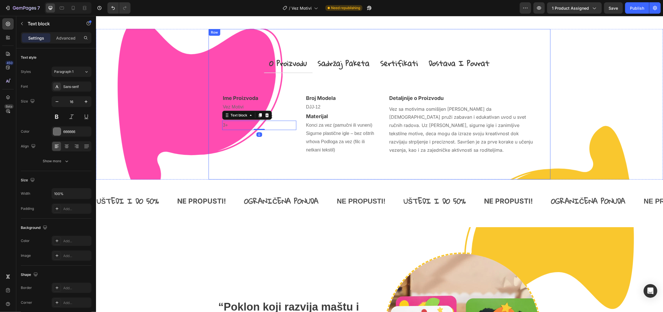
click at [253, 180] on div "o proizvodu sadržaj paketa sertifikati dostava i povrat Ime Proizvoda Text bloc…" at bounding box center [379, 104] width 342 height 151
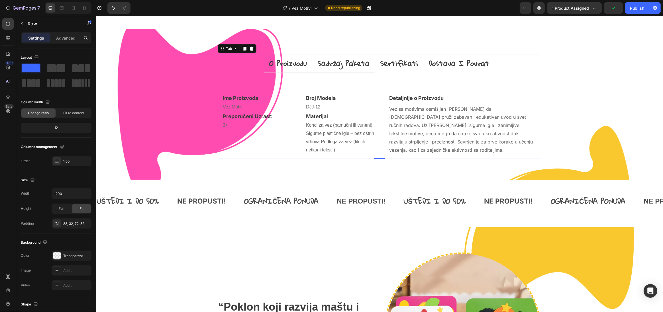
click at [348, 70] on p "sadržaj paketa" at bounding box center [344, 63] width 52 height 12
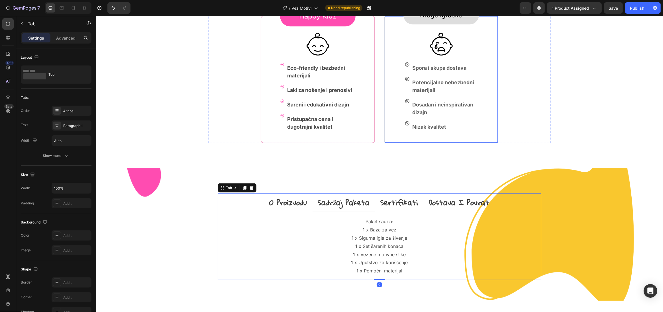
scroll to position [589, 0]
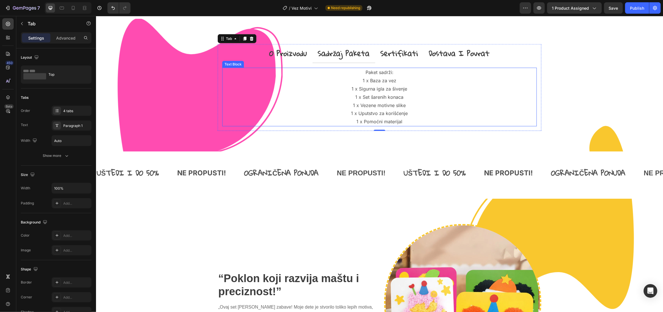
click at [402, 122] on p "Paket sadrži: 1 x Baza za vez 1 x Sigurna igla za šivenje 1 x Set šarenih konac…" at bounding box center [380, 97] width 314 height 58
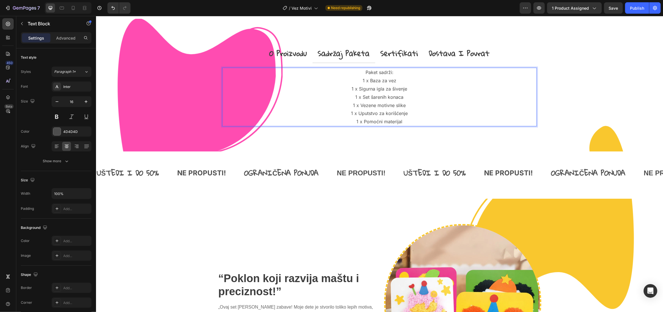
click at [400, 121] on p "Paket sadrži: 1 x Baza za vez 1 x Sigurna igla za šivenje 1 x Set šarenih konac…" at bounding box center [380, 97] width 314 height 58
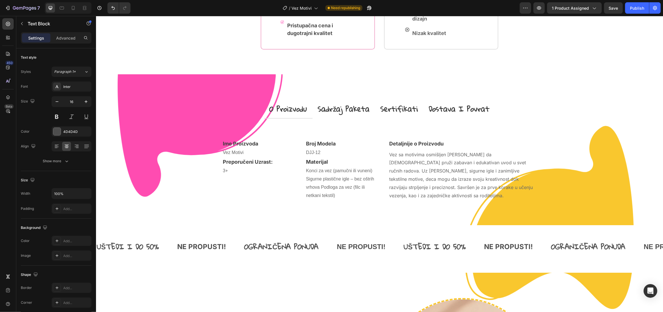
scroll to position [477, 0]
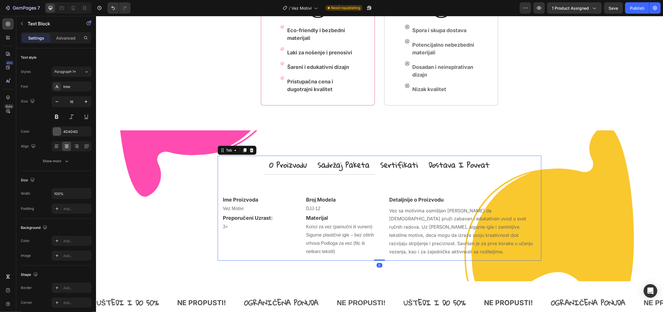
click at [345, 168] on p "sadržaj paketa" at bounding box center [344, 165] width 52 height 12
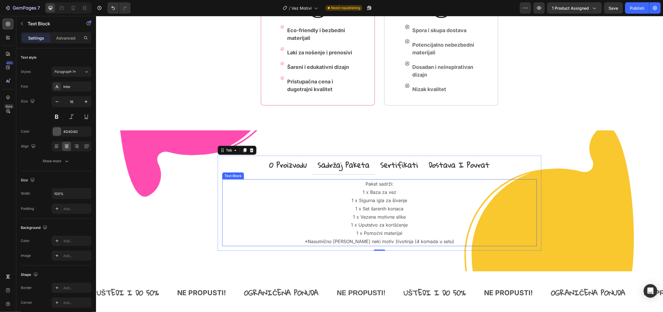
click at [359, 242] on p "*Nasumično se dobija neki motiv životinja (4 komada u setu)" at bounding box center [380, 242] width 314 height 8
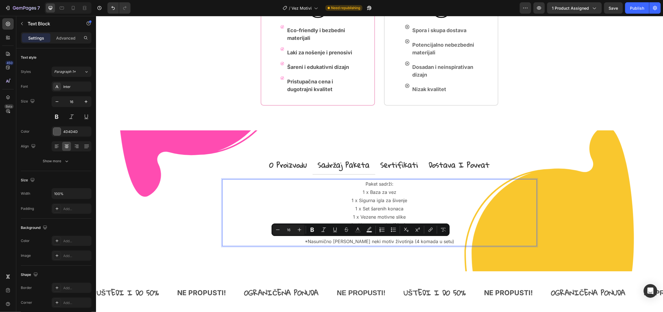
click at [349, 241] on p "*Nasumično se dobija neki motiv životinja (4 komada u setu)" at bounding box center [380, 242] width 314 height 8
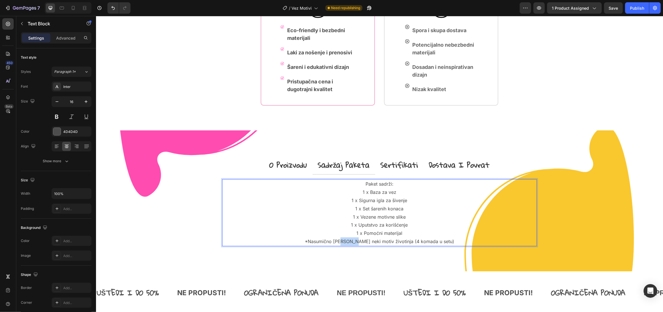
click at [349, 241] on p "*Nasumično se dobija neki motiv životinja (4 komada u setu)" at bounding box center [380, 242] width 314 height 8
click at [368, 241] on p "*Nasumično se dobijaju neki motiv životinja (4 komada u setu)" at bounding box center [380, 242] width 314 height 8
click at [379, 241] on p "*Nasumično se dobijaju motiv životinja (4 komada u setu)" at bounding box center [380, 242] width 314 height 8
click at [353, 217] on p "Paket sadrži: 1 x Baza za vez 1 x Sigurna igla za šivenje 1 x Set šarenih konac…" at bounding box center [380, 209] width 314 height 58
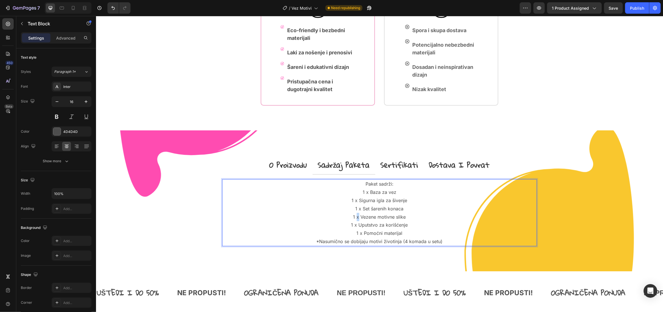
click at [352, 217] on p "Paket sadrži: 1 x Baza za vez 1 x Sigurna igla za šivenje 1 x Set šarenih konac…" at bounding box center [380, 209] width 314 height 58
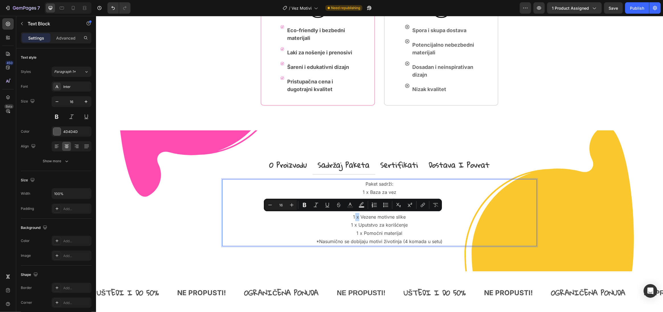
click at [351, 216] on p "Paket sadrži: 1 x Baza za vez 1 x Sigurna igla za šivenje 1 x Set šarenih konac…" at bounding box center [380, 209] width 314 height 58
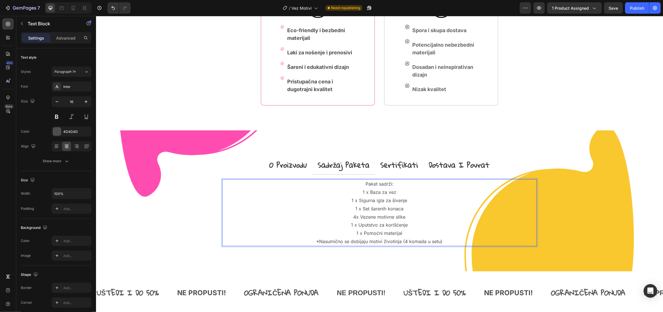
click at [414, 236] on p "Paket sadrži: 1 x Baza za vez 1 x Sigurna igla za šivenje 1 x Set šarenih konac…" at bounding box center [380, 209] width 314 height 58
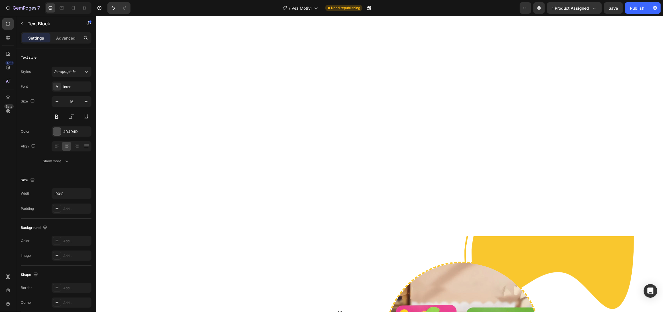
scroll to position [368, 0]
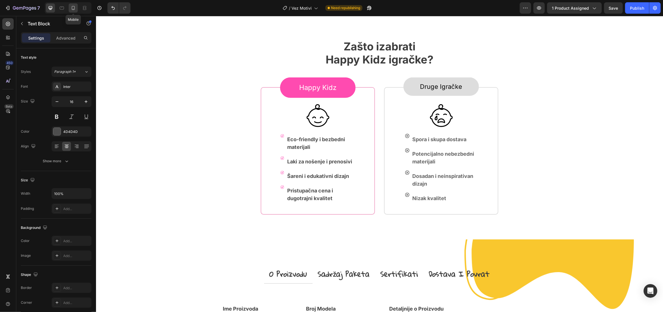
click at [70, 8] on icon at bounding box center [73, 8] width 6 height 6
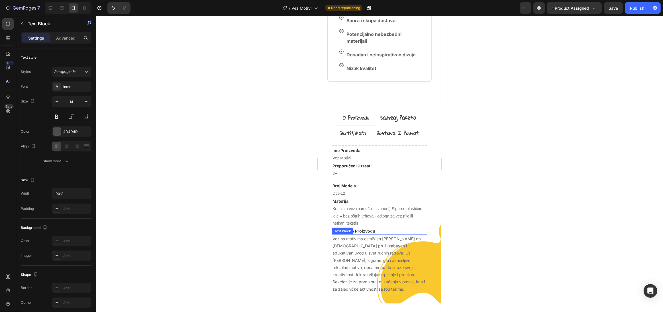
scroll to position [1004, 0]
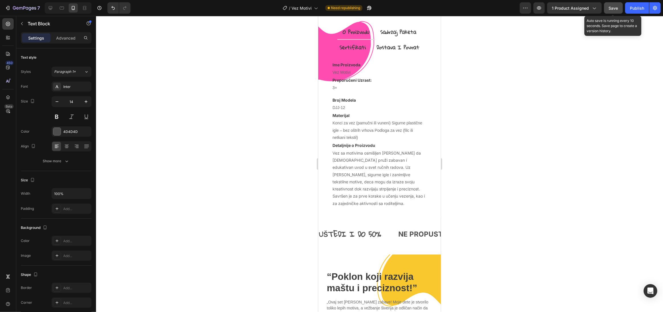
click at [612, 12] on button "Save" at bounding box center [613, 7] width 19 height 11
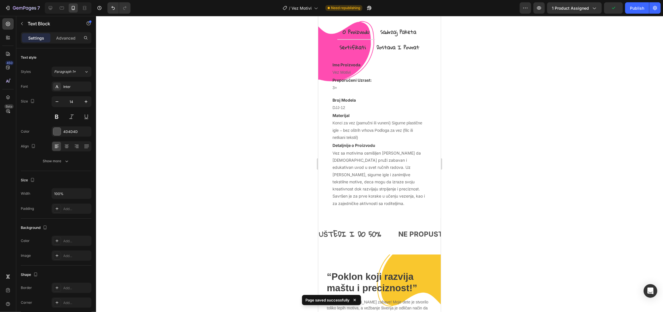
click at [633, 14] on div "7 Version history / Vez Motivi Need republishing Preview 1 product assigned Pub…" at bounding box center [331, 8] width 663 height 16
click at [637, 12] on button "Publish" at bounding box center [637, 7] width 24 height 11
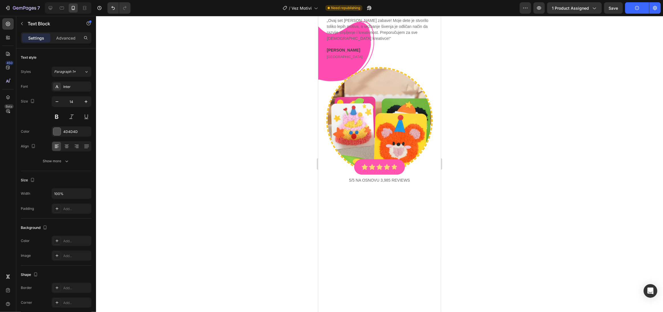
scroll to position [0, 0]
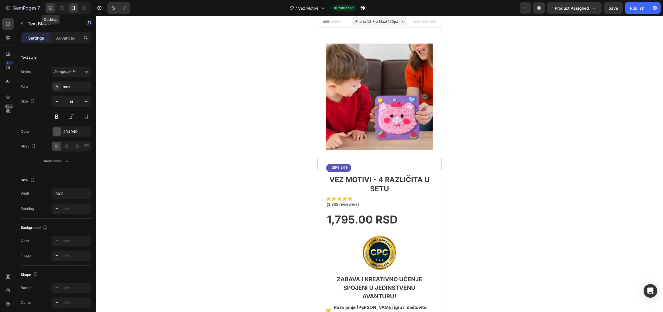
click at [52, 7] on icon at bounding box center [51, 8] width 4 height 4
type input "16"
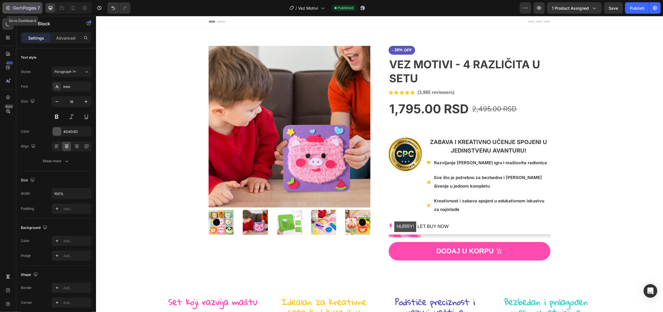
click at [13, 8] on icon "button" at bounding box center [14, 7] width 3 height 3
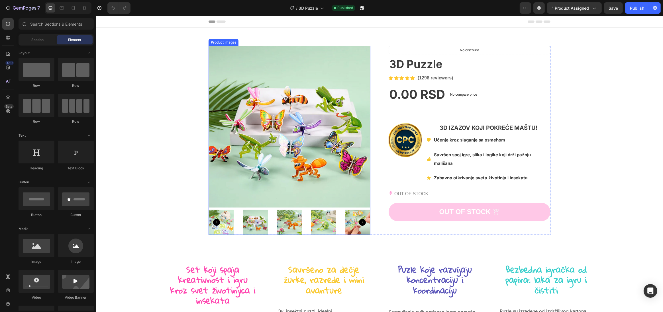
click at [290, 134] on img at bounding box center [289, 127] width 162 height 162
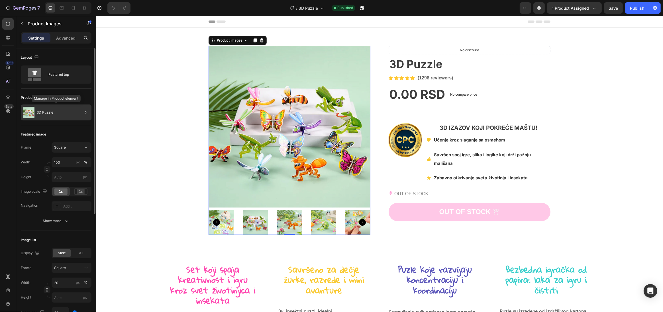
click at [61, 115] on div "3D Puzzle" at bounding box center [56, 113] width 71 height 16
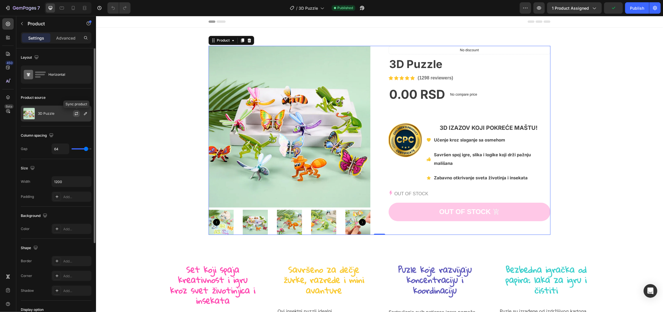
click at [78, 114] on icon "button" at bounding box center [76, 113] width 5 height 5
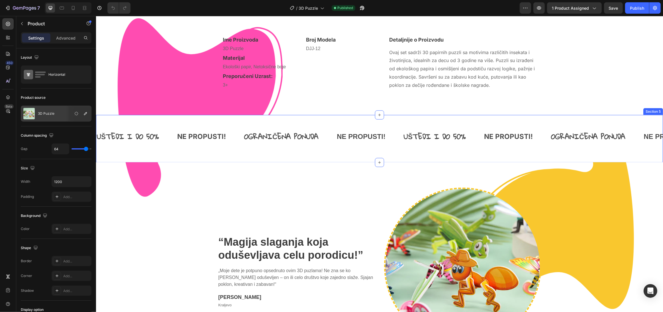
scroll to position [587, 0]
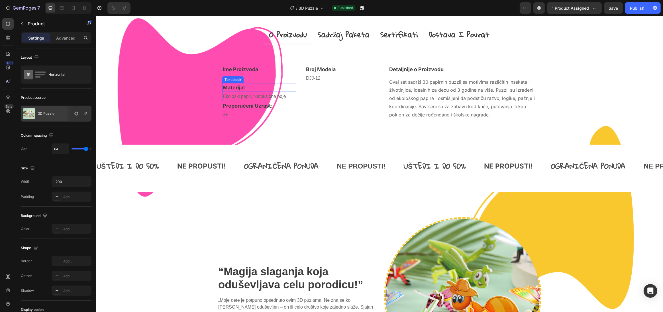
click at [271, 86] on p "Materijal" at bounding box center [259, 88] width 73 height 8
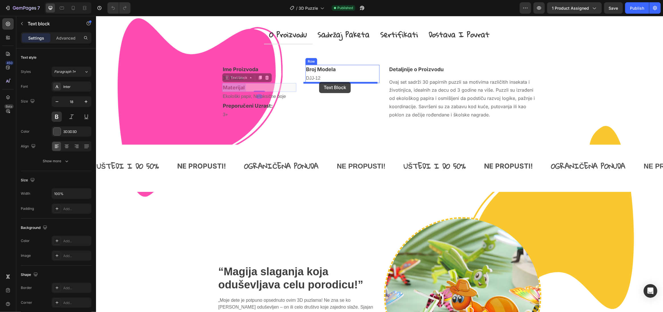
drag, startPoint x: 277, startPoint y: 85, endPoint x: 318, endPoint y: 82, distance: 42.0
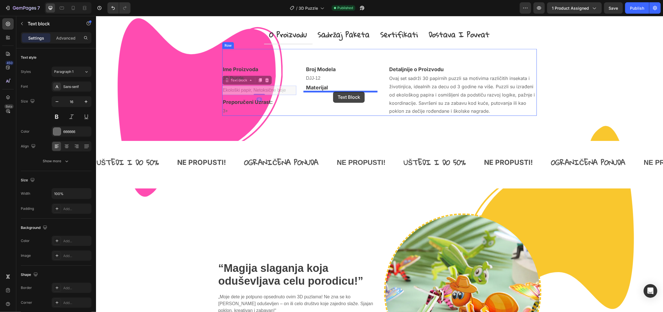
drag, startPoint x: 266, startPoint y: 91, endPoint x: 334, endPoint y: 92, distance: 67.3
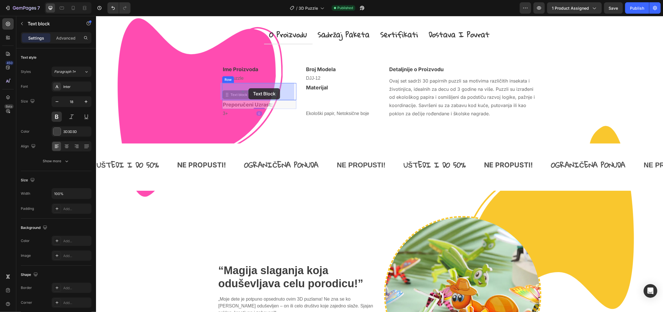
drag, startPoint x: 252, startPoint y: 104, endPoint x: 248, endPoint y: 88, distance: 16.5
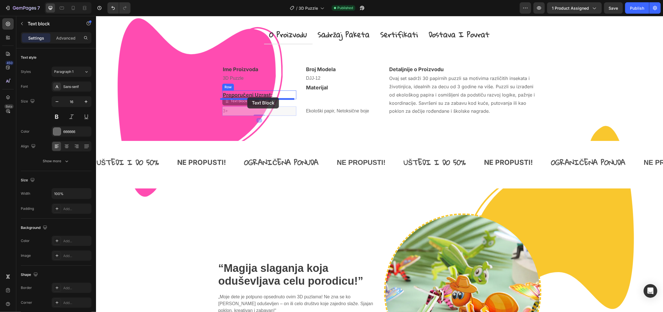
drag, startPoint x: 227, startPoint y: 110, endPoint x: 247, endPoint y: 97, distance: 23.8
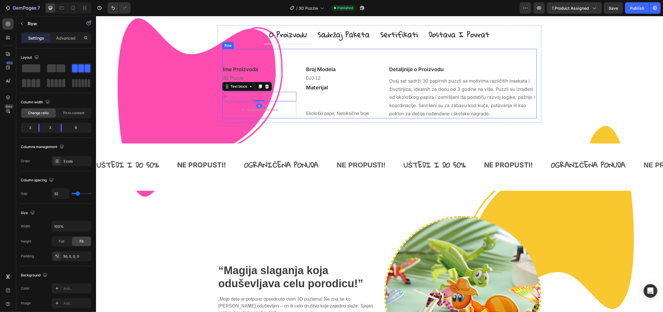
click at [328, 106] on div "Broj Modela Text block DJJ-12 Text block Materijal Text block Row Ekološki papi…" at bounding box center [342, 92] width 74 height 54
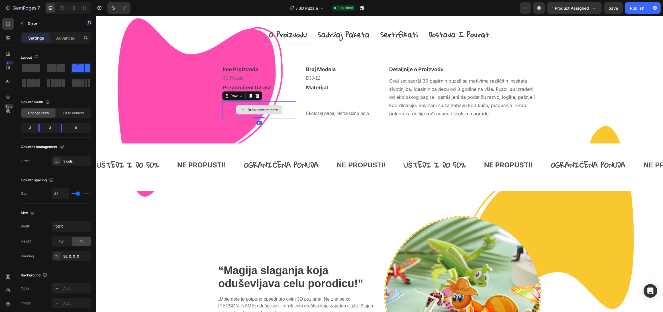
click at [289, 105] on div "Drop element here" at bounding box center [259, 109] width 74 height 17
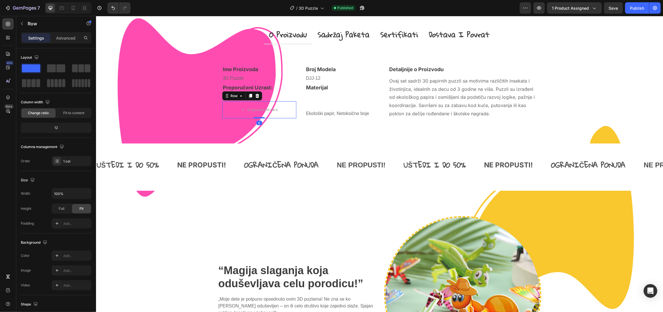
click at [254, 97] on div at bounding box center [257, 96] width 7 height 7
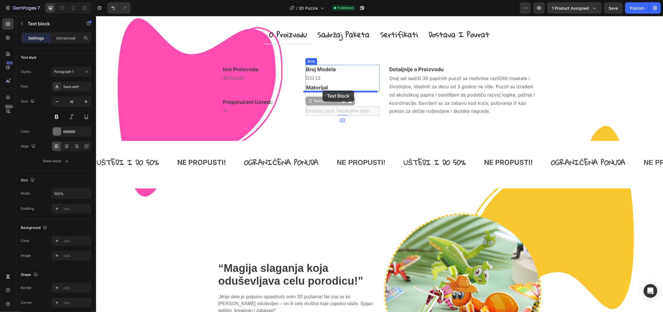
drag, startPoint x: 331, startPoint y: 110, endPoint x: 322, endPoint y: 91, distance: 21.3
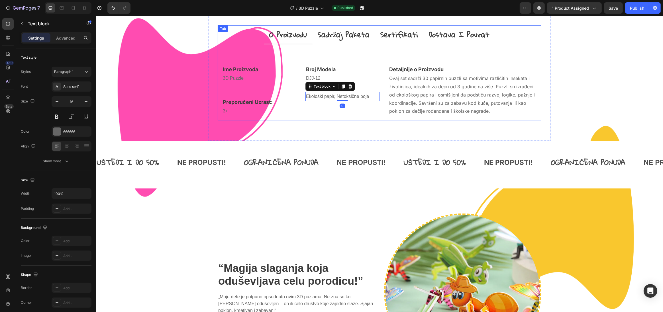
click at [348, 121] on div "o proizvodu sadržaj paketa sertifikati dostava i povrat Ime Proizvoda Text bloc…" at bounding box center [379, 70] width 342 height 141
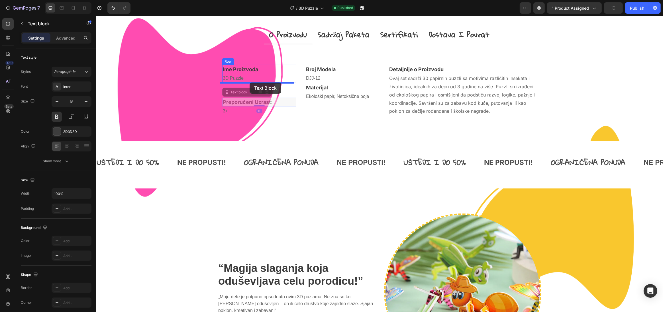
drag, startPoint x: 263, startPoint y: 103, endPoint x: 249, endPoint y: 83, distance: 23.9
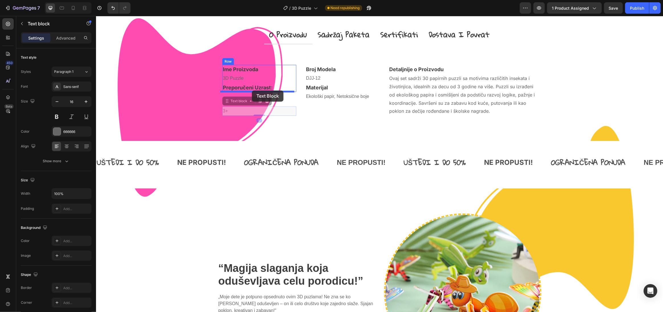
drag, startPoint x: 234, startPoint y: 104, endPoint x: 252, endPoint y: 91, distance: 22.0
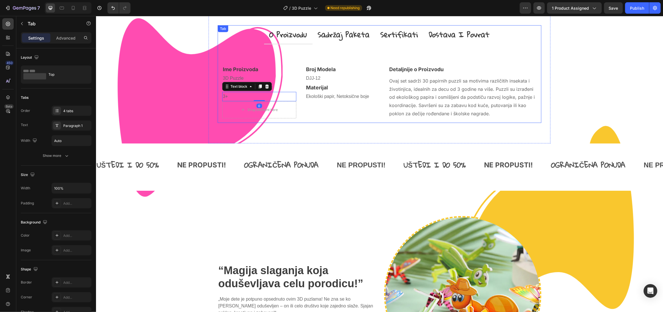
click at [312, 122] on div "Ime Proizvoda Text block 3D Puzzle Text block Preporučeni Uzrast: Text block 3+…" at bounding box center [380, 83] width 324 height 79
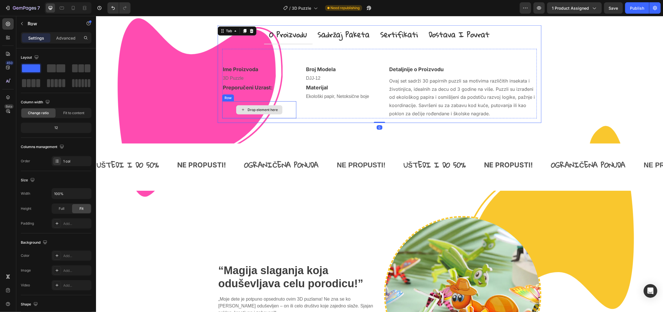
click at [287, 106] on div "Drop element here" at bounding box center [259, 109] width 74 height 17
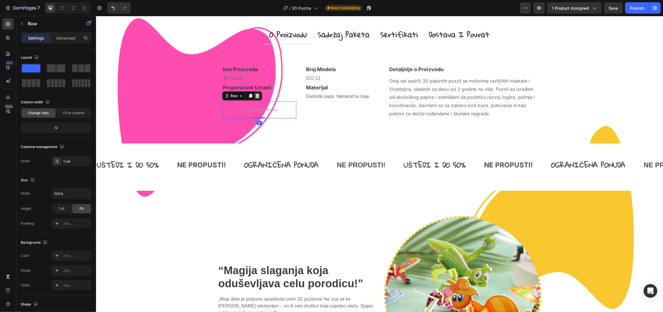
click at [255, 96] on icon at bounding box center [257, 96] width 4 height 4
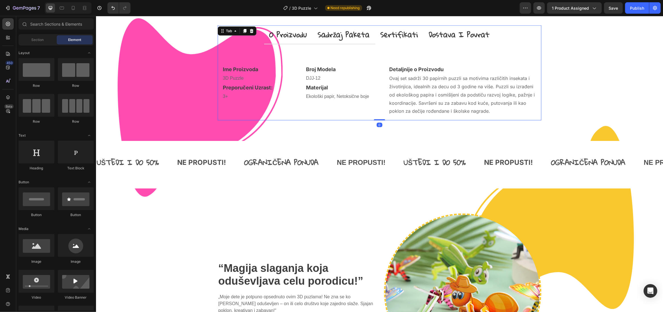
click at [338, 37] on p "sadržaj paketa" at bounding box center [344, 35] width 52 height 12
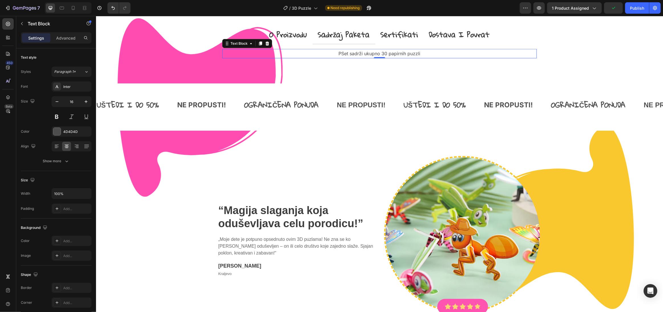
click at [388, 55] on p "PSet sadrži ukupno 30 papirnih puzzli" at bounding box center [380, 54] width 314 height 8
click at [380, 54] on p "PSet sadrži ukupno 30 papirnih puzzli" at bounding box center [380, 54] width 314 height 8
click at [340, 54] on p "PSet sadrži ukupno 20 papirnih puzzli" at bounding box center [380, 54] width 314 height 8
click at [410, 54] on p "Set sadrži ukupno 20 papirnih puzzli" at bounding box center [380, 54] width 314 height 8
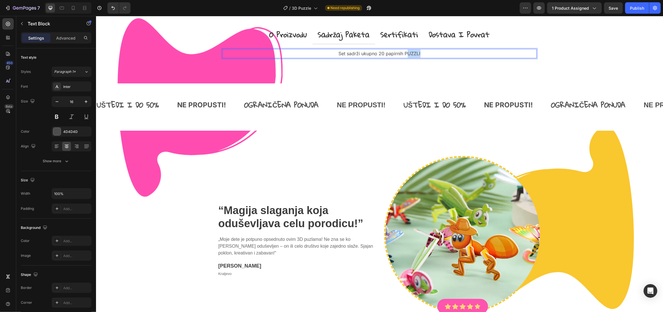
drag, startPoint x: 408, startPoint y: 54, endPoint x: 434, endPoint y: 57, distance: 25.9
click at [433, 57] on p "Set sadrži ukupno 20 papirnih PUZZLI" at bounding box center [380, 54] width 314 height 8
click at [412, 238] on img at bounding box center [462, 234] width 157 height 157
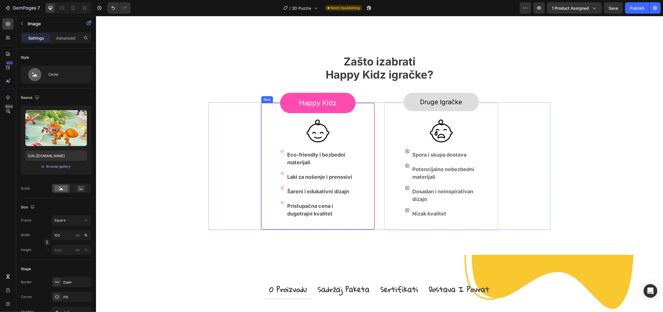
scroll to position [187, 0]
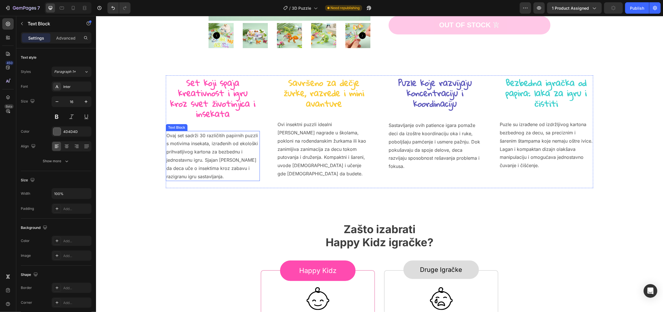
click at [199, 135] on p "Ovaj set sadrži 30 različitih papirnih puzzli s motivima insekata, izrađenih od…" at bounding box center [212, 156] width 93 height 49
click at [201, 137] on p "Ovaj set sadrži 30 različitih papirnih puzzli s motivima insekata, izrađenih od…" at bounding box center [212, 156] width 93 height 49
click at [198, 136] on p "Ovaj set sadrži 30 različitih papirnih puzzli s motivima insekata, izrađenih od…" at bounding box center [212, 156] width 93 height 49
click at [347, 155] on p "Ovi insektni puzzli idealni su kao nagrade u školama, pokloni na rođendanskim ž…" at bounding box center [323, 150] width 93 height 58
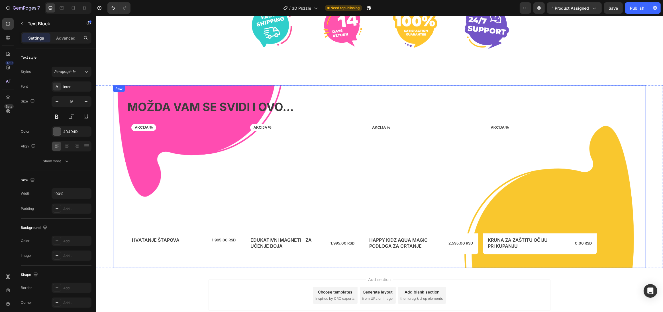
scroll to position [1089, 0]
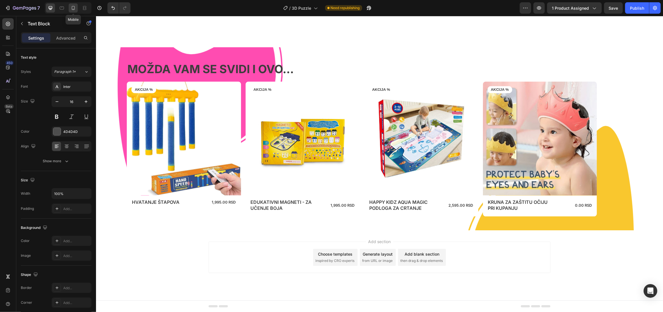
click at [73, 8] on icon at bounding box center [73, 8] width 6 height 6
type input "14"
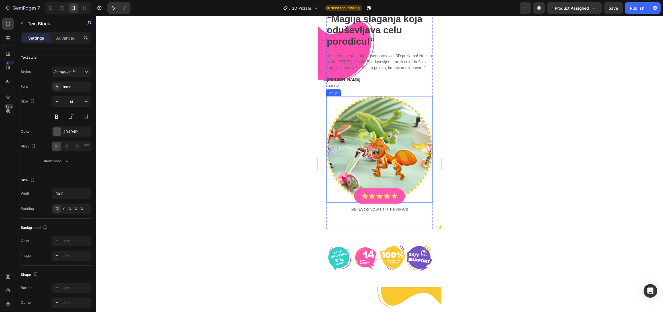
scroll to position [767, 0]
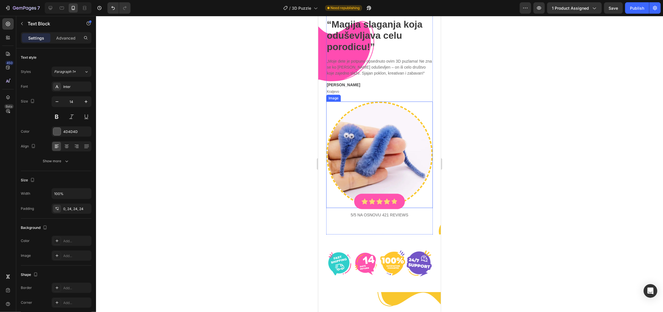
click at [385, 164] on img at bounding box center [379, 155] width 107 height 107
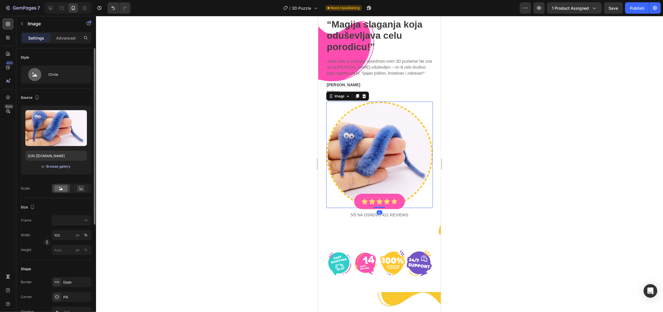
click at [56, 169] on button "Browse gallery" at bounding box center [58, 167] width 25 height 6
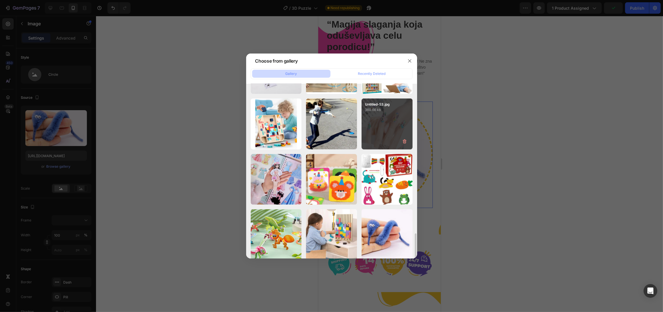
scroll to position [540, 0]
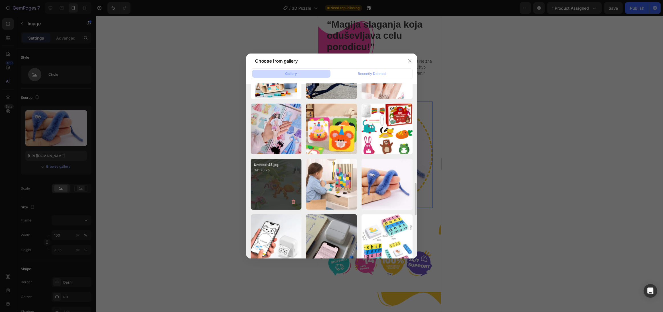
click at [287, 190] on div "Untitled-45.jpg 341.70 kb" at bounding box center [276, 184] width 51 height 51
type input "https://cdn.shopify.com/s/files/1/0733/3612/7768/files/gempages_560615073286980…"
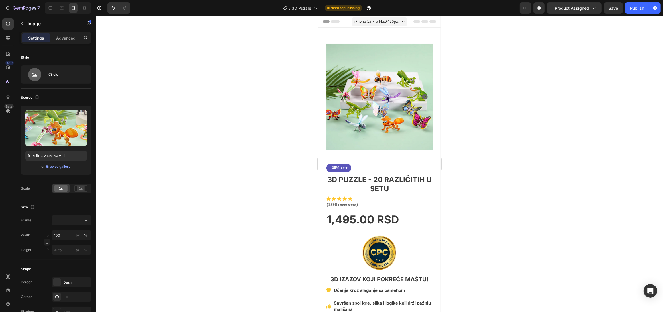
scroll to position [111, 0]
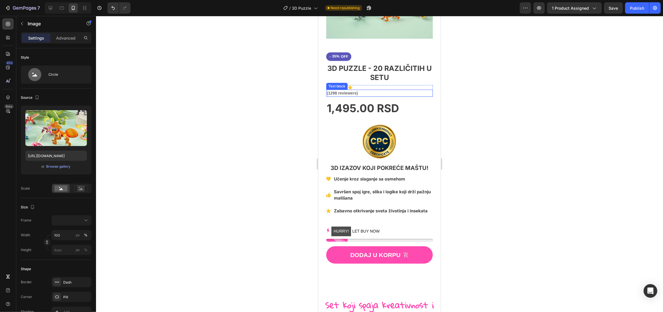
click at [333, 90] on p "(1298 reviewers)" at bounding box center [379, 93] width 105 height 6
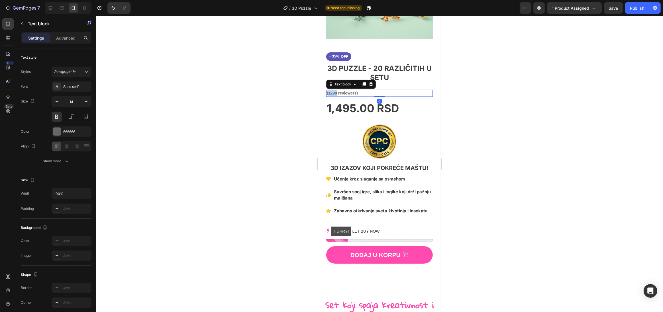
click at [333, 90] on p "(1298 reviewers)" at bounding box center [379, 93] width 105 height 6
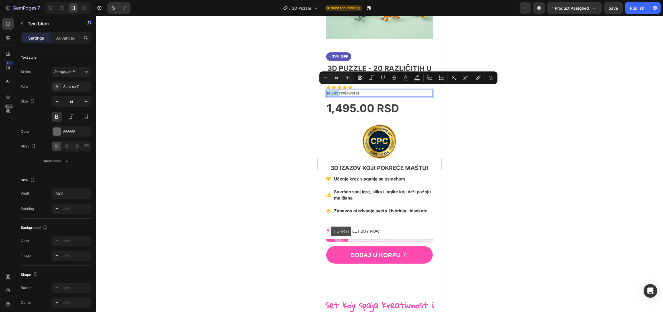
drag, startPoint x: 339, startPoint y: 89, endPoint x: 329, endPoint y: 90, distance: 9.7
click at [329, 90] on p "(4,985 reviewers)" at bounding box center [379, 93] width 105 height 6
copy p "4,985"
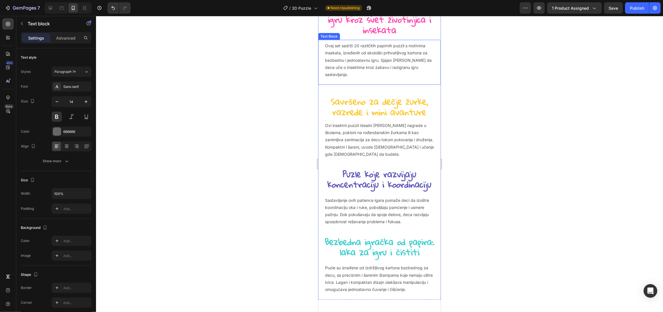
type input "16"
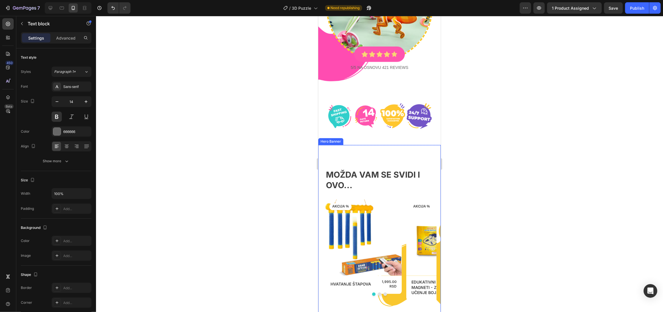
scroll to position [1403, 0]
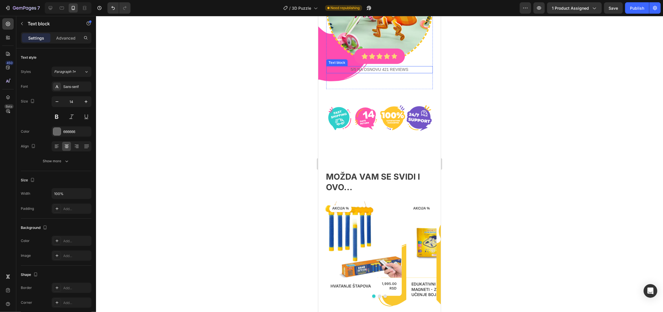
click at [383, 67] on p "5/5 NA OSNOVU 421 reviews" at bounding box center [379, 70] width 105 height 6
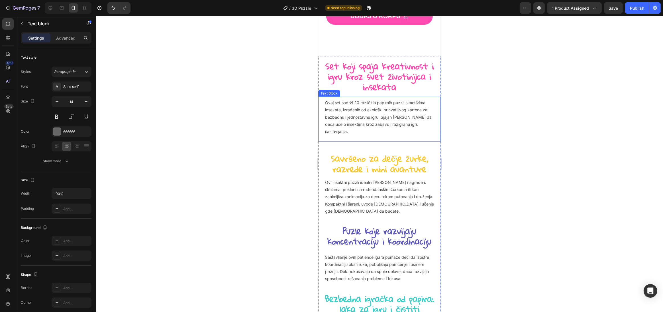
scroll to position [360, 0]
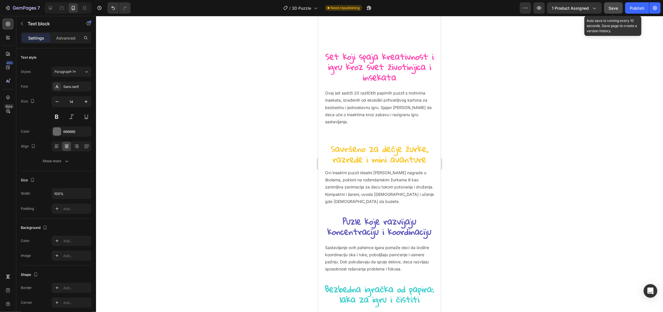
click at [615, 8] on span "Save" at bounding box center [613, 8] width 9 height 5
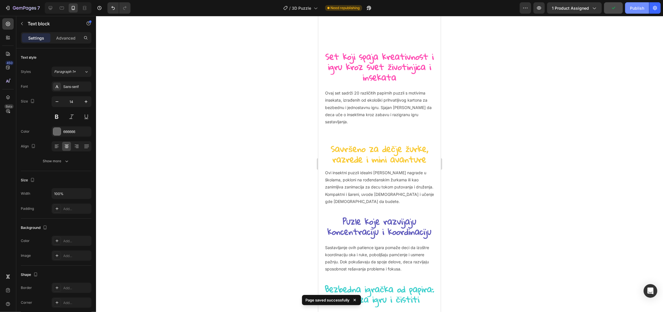
click at [638, 9] on div "Publish" at bounding box center [637, 8] width 14 height 6
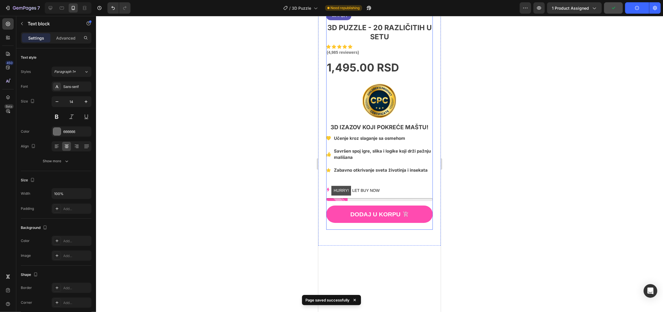
scroll to position [0, 0]
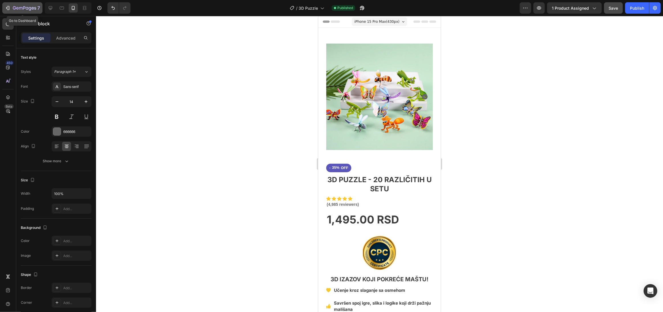
click at [24, 8] on icon "button" at bounding box center [24, 7] width 2 height 3
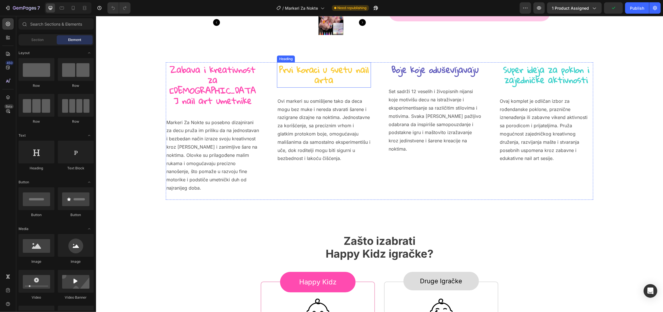
scroll to position [151, 0]
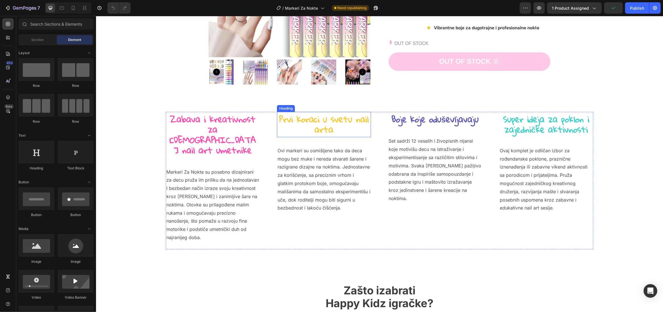
click at [323, 130] on strong "Prvi koraci u svetu nail arta" at bounding box center [324, 124] width 90 height 27
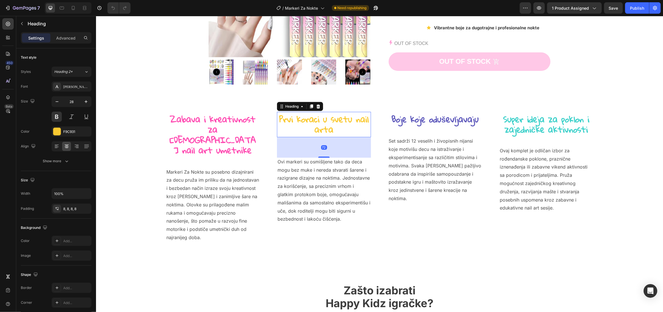
drag, startPoint x: 322, startPoint y: 146, endPoint x: 337, endPoint y: 162, distance: 21.8
click at [323, 157] on div at bounding box center [323, 157] width 11 height 1
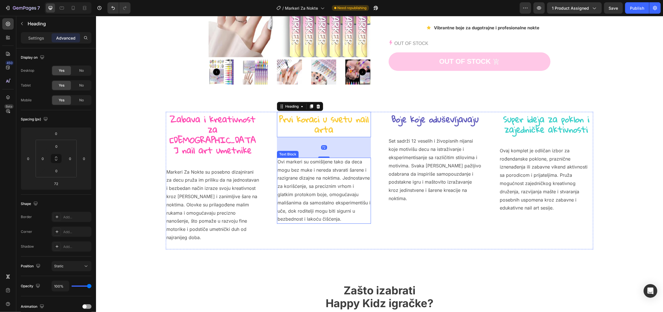
click at [416, 155] on p "Set sadrži 12 veselih i živopisnih nijansi koje motivišu decu na istraživanje i…" at bounding box center [435, 170] width 93 height 66
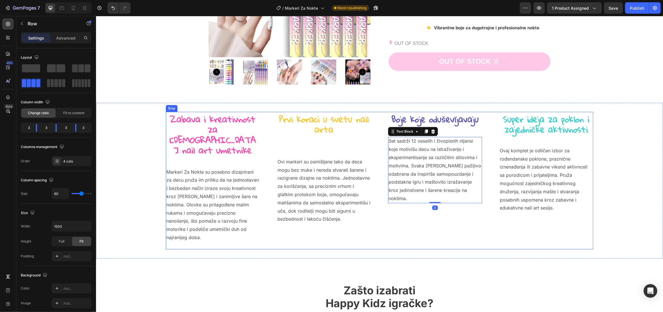
click at [453, 127] on div "Boje koje oduševljavaju Heading Set sadrži 12 veselih i živopisnih nijansi koje…" at bounding box center [435, 181] width 94 height 138
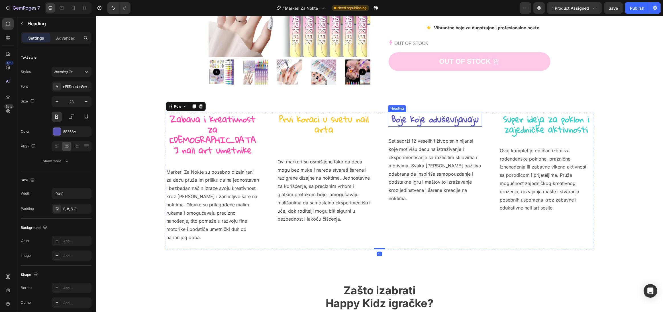
click at [446, 125] on strong "Boje koje oduševljavaju" at bounding box center [434, 119] width 87 height 16
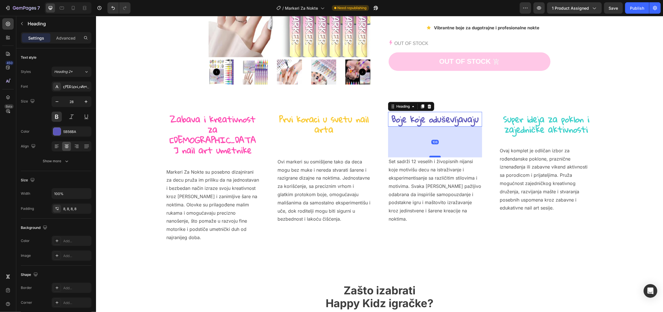
drag, startPoint x: 435, startPoint y: 137, endPoint x: 430, endPoint y: 157, distance: 21.2
click at [430, 157] on div at bounding box center [434, 157] width 11 height 2
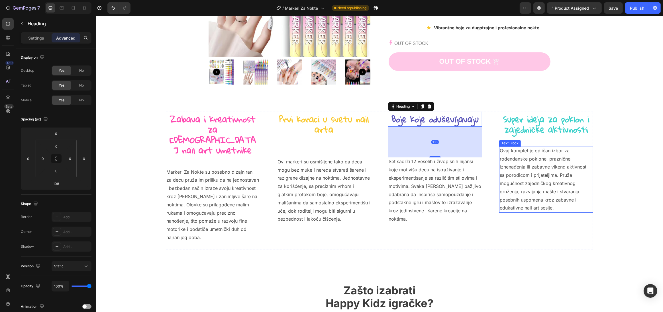
click at [544, 149] on p "Ovaj komplet je odličan izbor za rođendanske poklone, praznične iznenađenja ili…" at bounding box center [546, 180] width 93 height 66
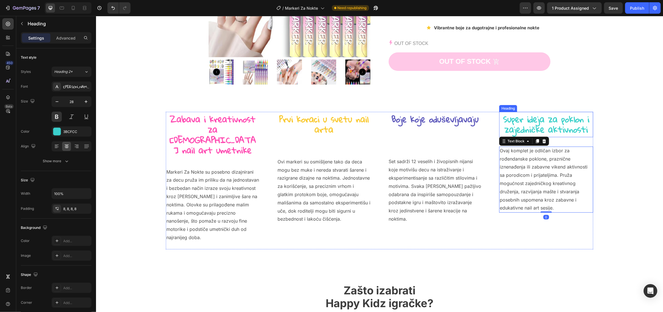
click at [557, 126] on strong "Super ideja za poklon i zajedničke aktivnosti" at bounding box center [546, 124] width 86 height 27
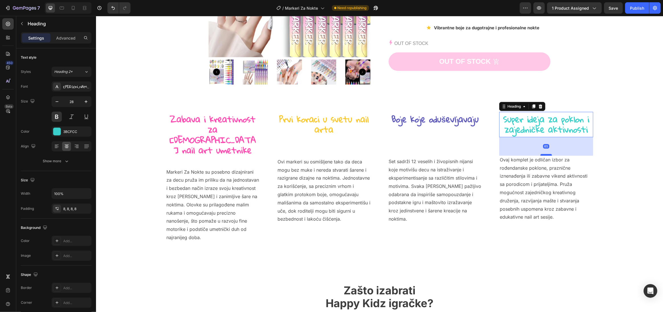
drag, startPoint x: 543, startPoint y: 148, endPoint x: 542, endPoint y: 155, distance: 7.2
click at [542, 155] on div at bounding box center [545, 155] width 11 height 2
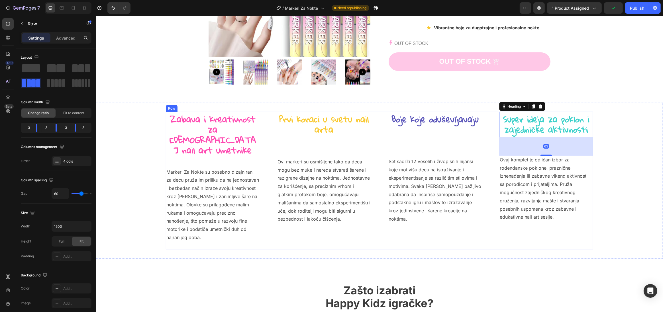
click at [417, 145] on div "Boje koje oduševljavaju Heading Set sadrži 12 veselih i živopisnih nijansi koje…" at bounding box center [435, 181] width 94 height 138
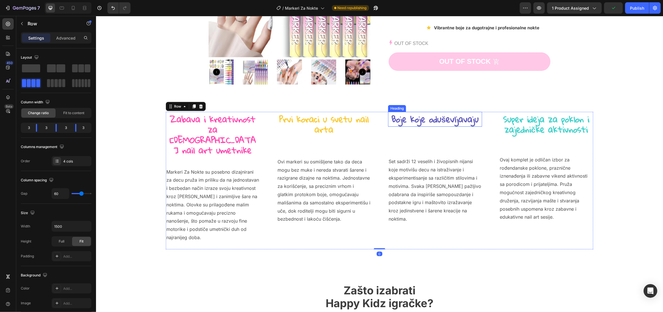
click at [433, 124] on strong "Boje koje oduševljavaju" at bounding box center [434, 119] width 87 height 16
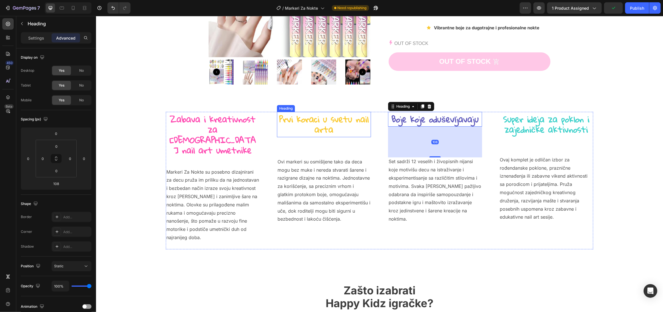
click at [338, 126] on strong "Prvi koraci u svetu nail arta" at bounding box center [324, 124] width 90 height 27
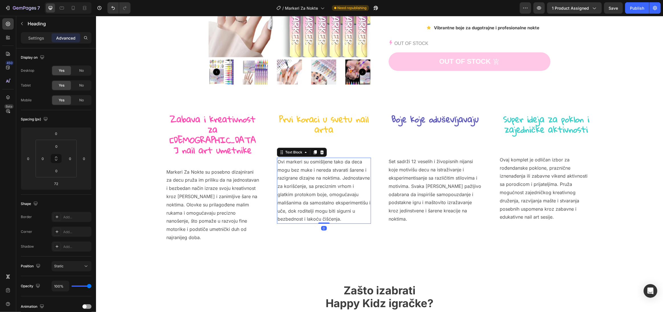
click at [342, 172] on p "Ovi markeri su osmišljene tako da deca mogu bez muke i nereda stvarati šarene i…" at bounding box center [323, 191] width 93 height 66
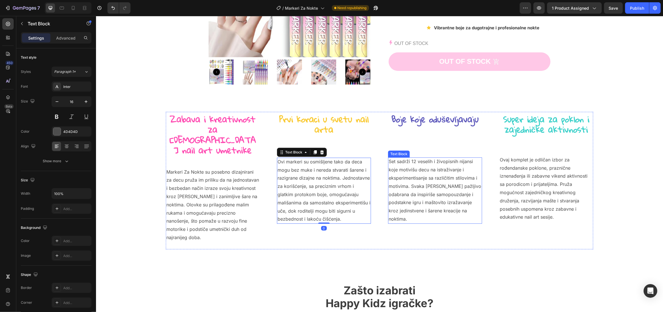
click at [424, 192] on p "Set sadrži 12 veselih i živopisnih nijansi koje motivišu decu na istraživanje i…" at bounding box center [435, 191] width 93 height 66
click at [513, 189] on p "Ovaj komplet je odličan izbor za rođendanske poklone, praznične iznenađenja ili…" at bounding box center [546, 189] width 93 height 66
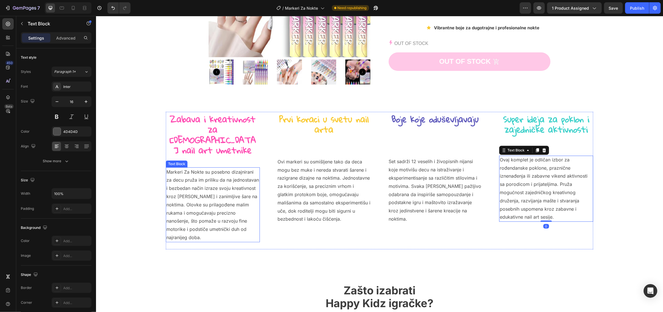
click at [209, 183] on p "Markeri Za Nokte su posebno dizajnirani za decu pruža im priliku da na jednosta…" at bounding box center [212, 205] width 93 height 74
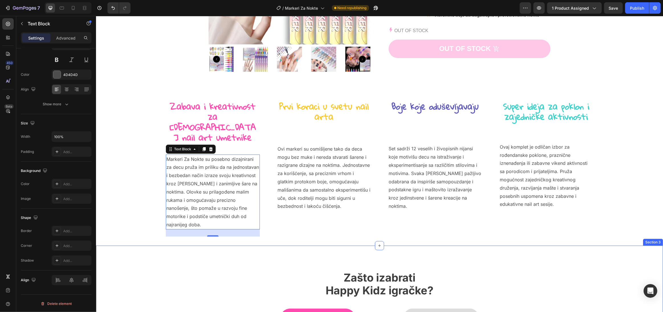
scroll to position [198, 0]
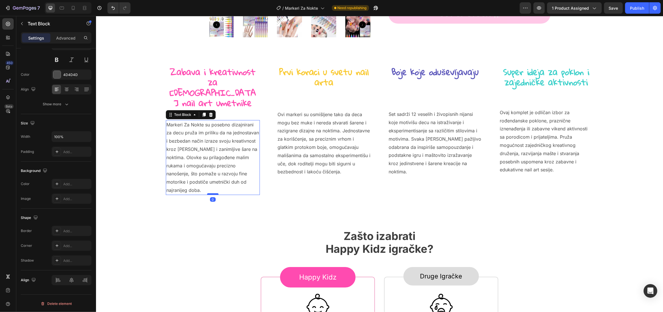
drag, startPoint x: 214, startPoint y: 191, endPoint x: 215, endPoint y: 183, distance: 8.0
click at [215, 194] on div at bounding box center [212, 195] width 11 height 2
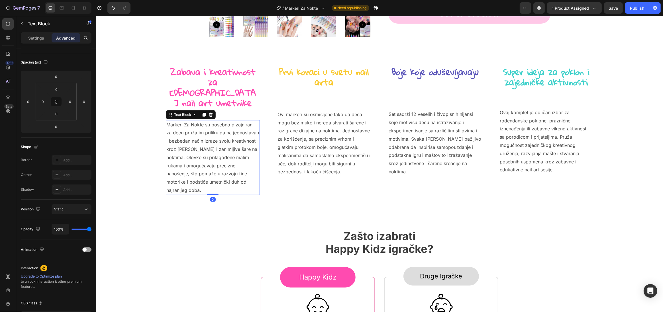
click at [335, 163] on p "Ovi markeri su osmišljene tako da deca mogu bez muke i nereda stvarati šarene i…" at bounding box center [323, 144] width 93 height 66
click at [440, 162] on p "Set sadrži 12 veselih i živopisnih nijansi koje motivišu decu na istraživanje i…" at bounding box center [435, 143] width 93 height 66
click at [540, 168] on p "Ovaj komplet je odličan izbor za rođendanske poklone, praznične iznenađenja ili…" at bounding box center [546, 142] width 93 height 66
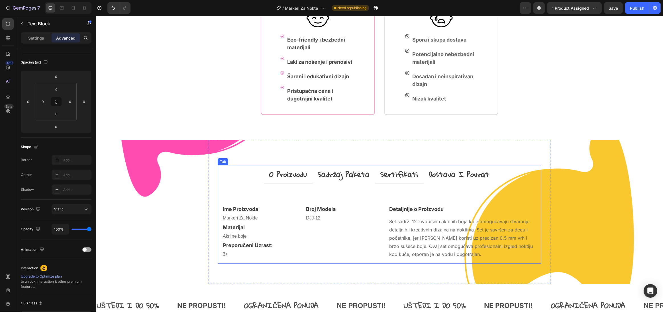
scroll to position [476, 0]
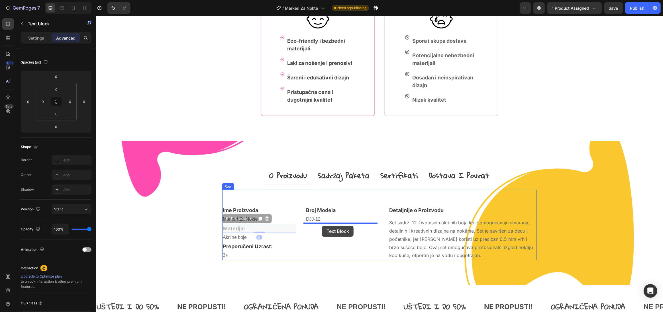
drag, startPoint x: 243, startPoint y: 228, endPoint x: 322, endPoint y: 226, distance: 79.0
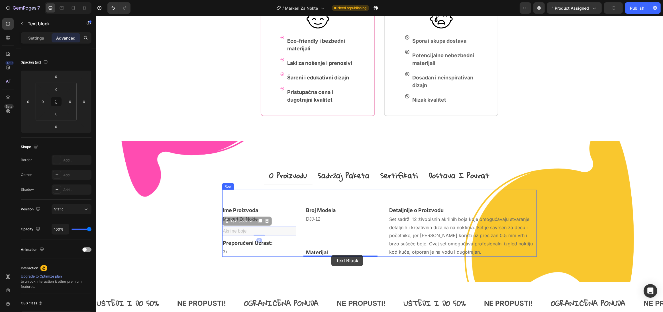
drag, startPoint x: 238, startPoint y: 231, endPoint x: 331, endPoint y: 255, distance: 96.3
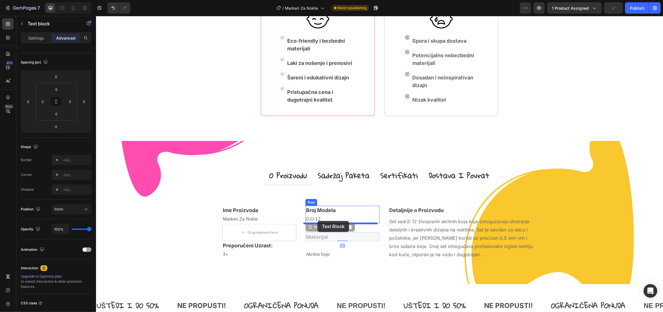
drag, startPoint x: 325, startPoint y: 235, endPoint x: 317, endPoint y: 221, distance: 15.9
drag, startPoint x: 323, startPoint y: 254, endPoint x: 324, endPoint y: 231, distance: 22.5
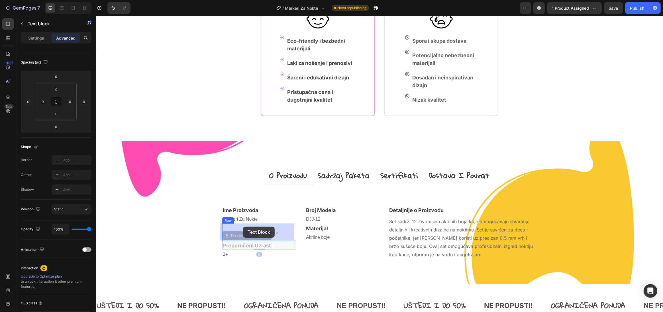
drag, startPoint x: 248, startPoint y: 245, endPoint x: 243, endPoint y: 227, distance: 18.6
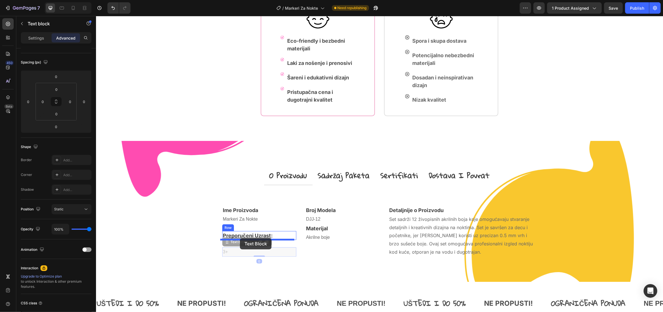
drag, startPoint x: 224, startPoint y: 252, endPoint x: 240, endPoint y: 239, distance: 20.4
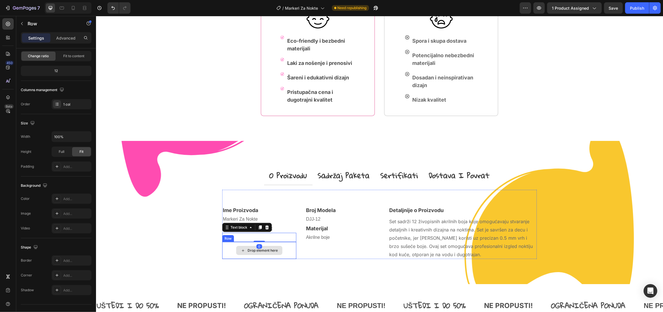
click at [285, 250] on div "Drop element here" at bounding box center [259, 250] width 74 height 17
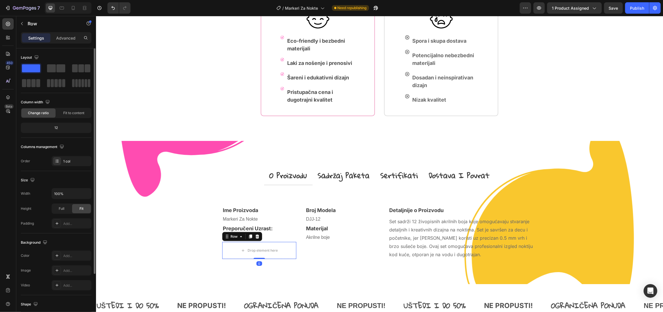
drag, startPoint x: 257, startPoint y: 237, endPoint x: 266, endPoint y: 243, distance: 10.7
click at [257, 237] on icon at bounding box center [257, 237] width 5 height 5
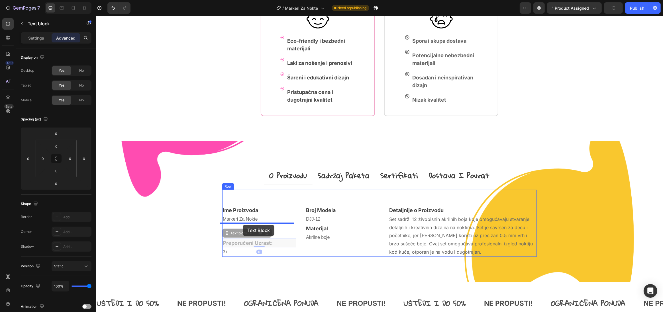
drag, startPoint x: 252, startPoint y: 241, endPoint x: 243, endPoint y: 225, distance: 18.8
drag, startPoint x: 225, startPoint y: 251, endPoint x: 227, endPoint y: 241, distance: 9.9
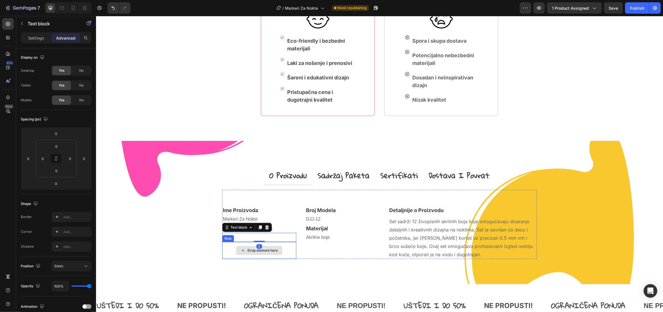
click at [288, 248] on div "Drop element here" at bounding box center [259, 250] width 74 height 17
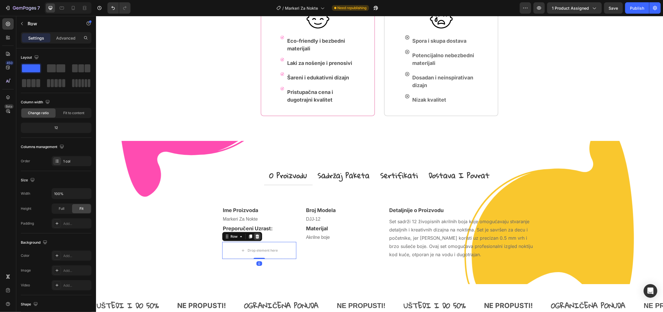
click at [255, 237] on icon at bounding box center [257, 237] width 5 height 5
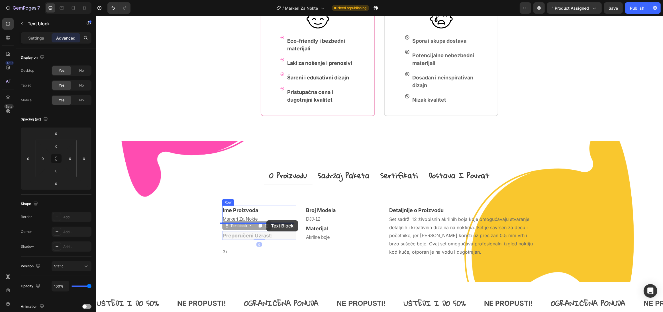
drag, startPoint x: 267, startPoint y: 234, endPoint x: 266, endPoint y: 221, distance: 13.7
drag, startPoint x: 223, startPoint y: 251, endPoint x: 253, endPoint y: 229, distance: 37.4
click at [332, 265] on div "o proizvodu sadržaj paketa sertifikati dostava i povrat Ime Proizvoda Text bloc…" at bounding box center [379, 211] width 342 height 141
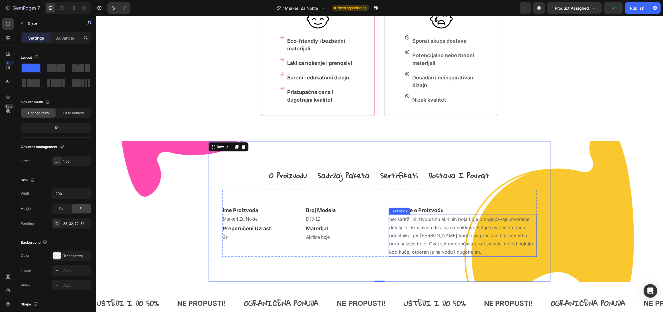
scroll to position [477, 0]
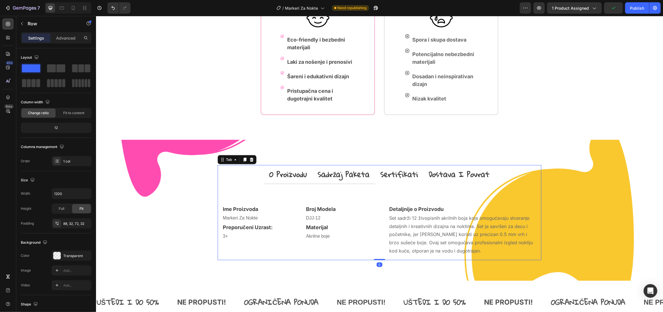
click at [353, 174] on p "sadržaj paketa" at bounding box center [344, 174] width 52 height 12
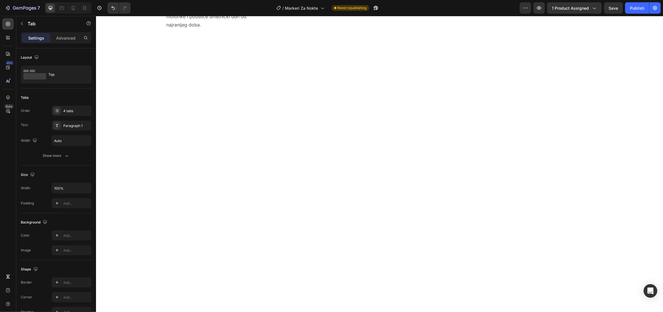
scroll to position [0, 0]
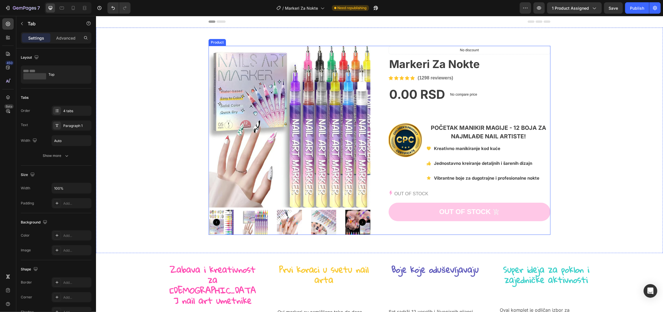
click at [423, 81] on p "(1298 reviewers)" at bounding box center [436, 78] width 36 height 7
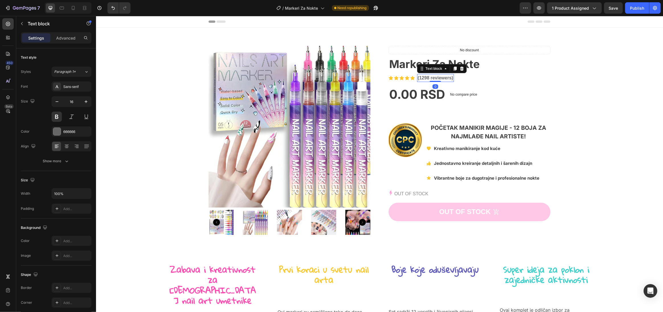
click at [422, 79] on p "(1298 reviewers)" at bounding box center [436, 78] width 36 height 7
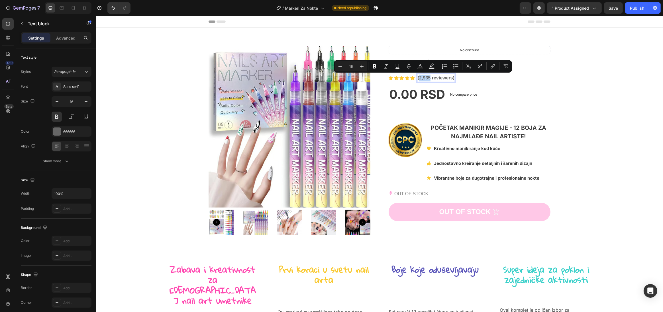
drag, startPoint x: 428, startPoint y: 78, endPoint x: 417, endPoint y: 79, distance: 10.9
click at [418, 79] on p "(2,935 reviewers)" at bounding box center [436, 78] width 37 height 7
copy p "2,935"
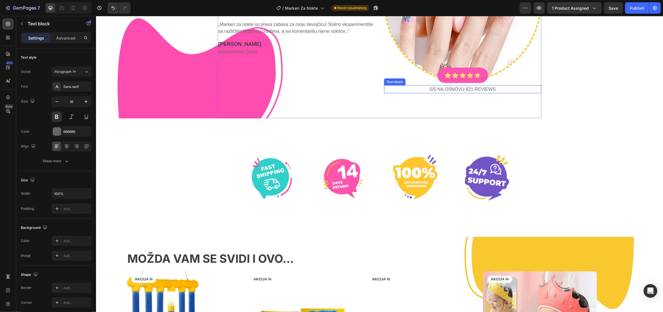
scroll to position [910, 0]
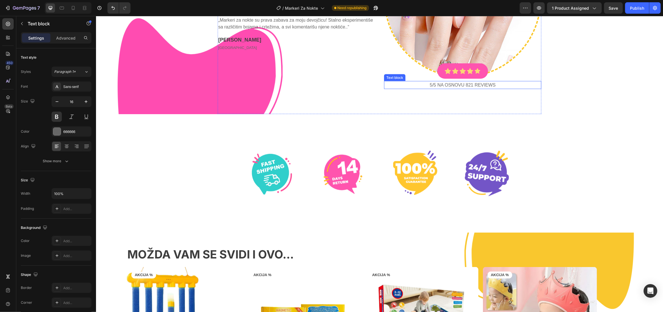
click at [467, 84] on p "5/5 NA OSNOVU 821 reviews" at bounding box center [463, 85] width 156 height 7
click at [75, 7] on icon at bounding box center [73, 8] width 6 height 6
type input "14"
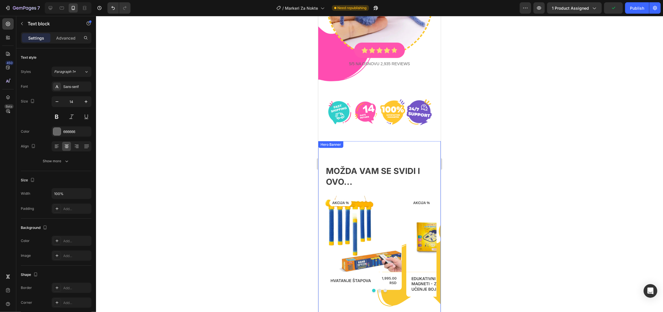
scroll to position [813, 0]
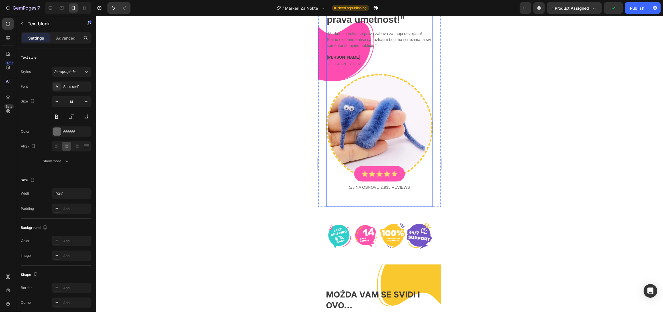
click at [383, 122] on img at bounding box center [379, 127] width 107 height 107
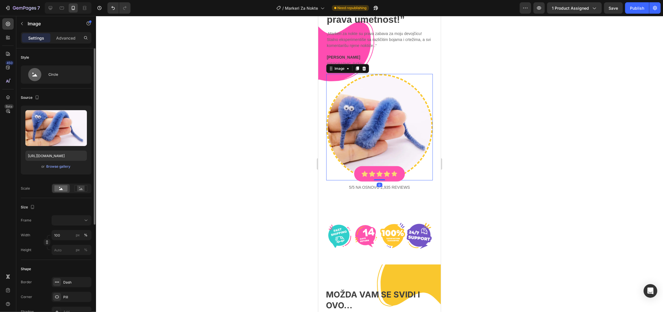
click at [52, 170] on div "or Browse gallery" at bounding box center [56, 166] width 62 height 7
click at [62, 167] on div "Browse gallery" at bounding box center [58, 166] width 24 height 5
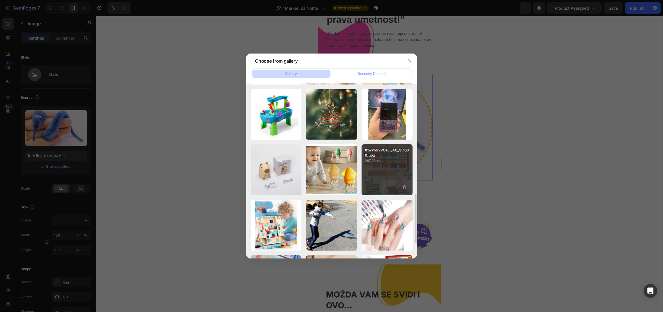
scroll to position [389, 0]
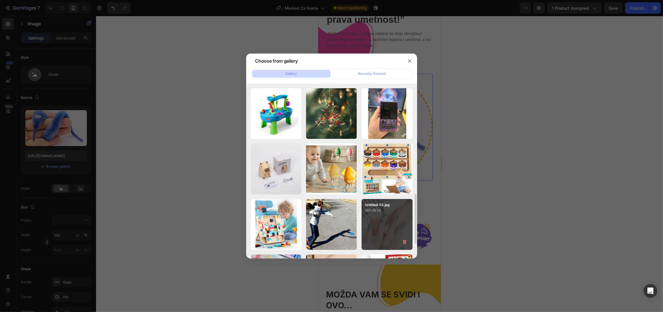
click at [377, 222] on div "Untitled-53.jpg 360.66 kb" at bounding box center [387, 224] width 51 height 51
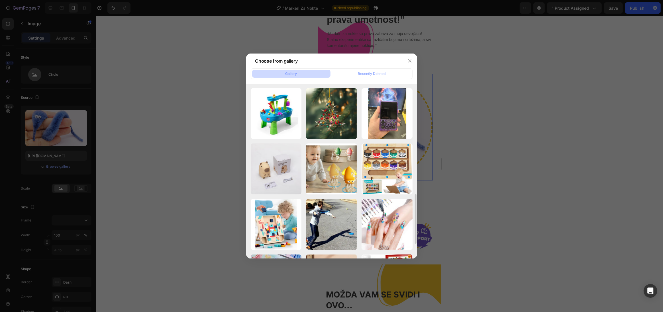
type input "[URL][DOMAIN_NAME]"
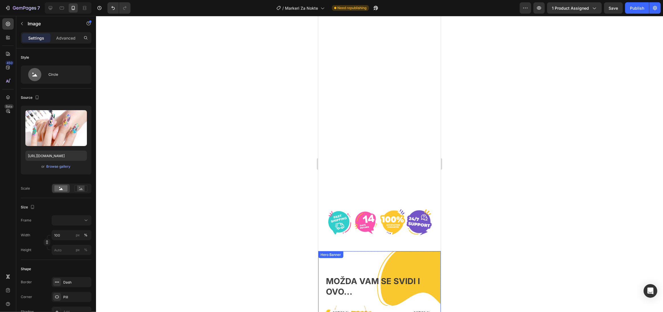
scroll to position [0, 0]
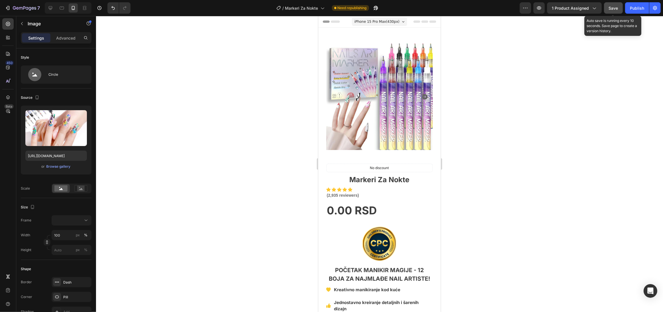
click at [616, 9] on span "Save" at bounding box center [613, 8] width 9 height 5
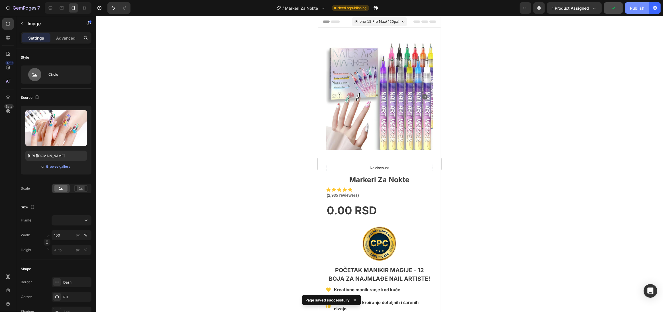
click at [635, 8] on div "Publish" at bounding box center [637, 8] width 14 height 6
click at [394, 95] on img at bounding box center [379, 97] width 107 height 107
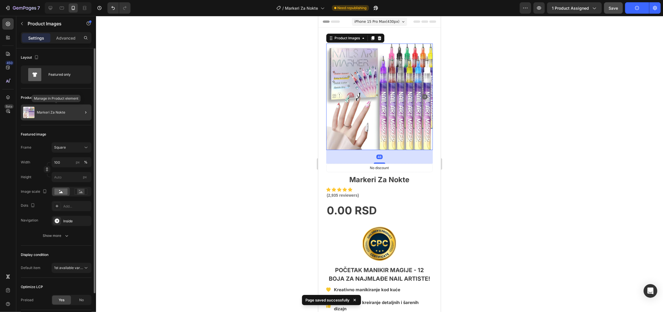
click at [66, 112] on div "Markeri Za Nokte" at bounding box center [56, 113] width 71 height 16
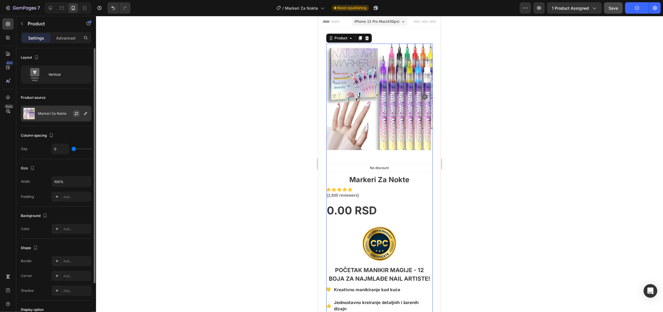
click at [77, 114] on icon "button" at bounding box center [76, 115] width 3 height 2
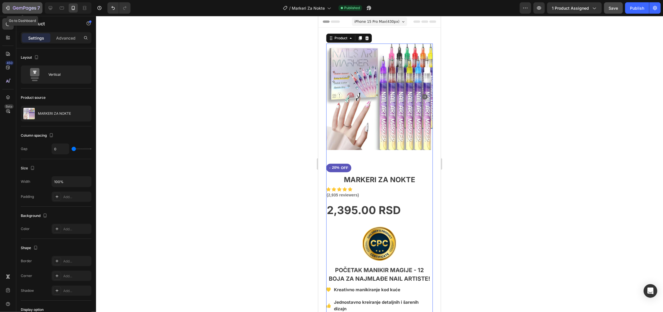
click at [15, 9] on icon "button" at bounding box center [14, 7] width 3 height 3
